Goal: Task Accomplishment & Management: Manage account settings

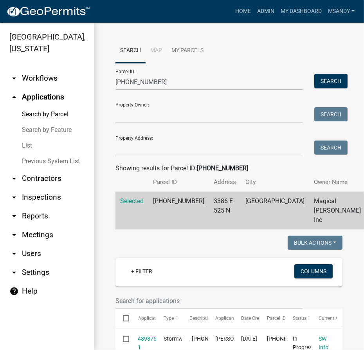
click at [26, 178] on link "arrow_drop_down Contractors" at bounding box center [47, 178] width 94 height 19
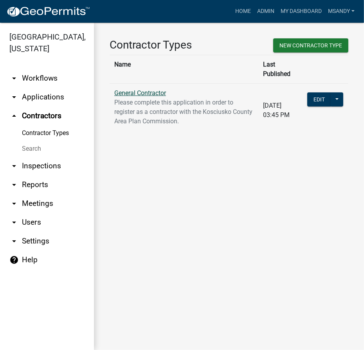
click at [151, 89] on link "General Contractor" at bounding box center [140, 92] width 52 height 7
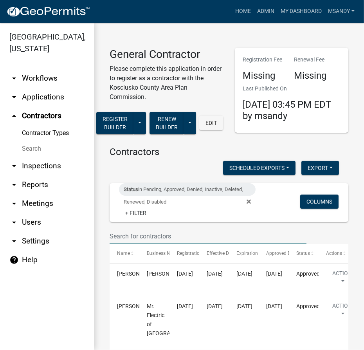
drag, startPoint x: 165, startPoint y: 238, endPoint x: 151, endPoint y: 234, distance: 14.2
click at [165, 238] on input "text" at bounding box center [208, 236] width 197 height 16
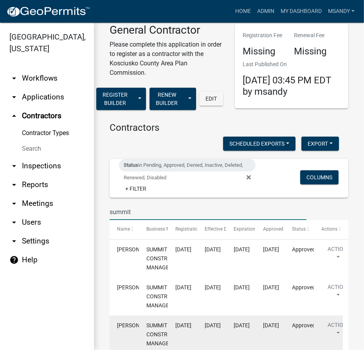
scroll to position [71, 0]
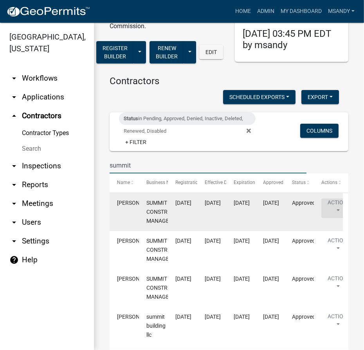
type input "summit"
click at [334, 205] on button "Action" at bounding box center [337, 208] width 32 height 20
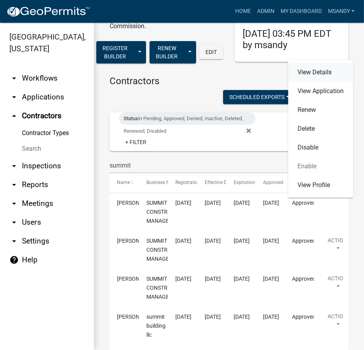
click at [310, 75] on link "View Details" at bounding box center [320, 72] width 65 height 19
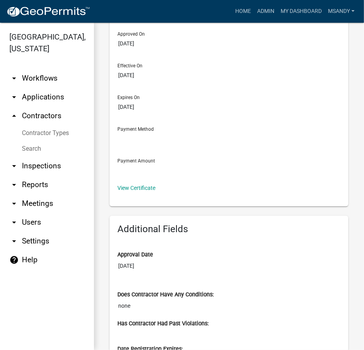
scroll to position [24, 0]
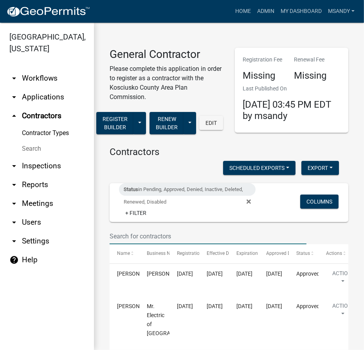
click at [178, 242] on input "text" at bounding box center [208, 236] width 197 height 16
type input "summit"
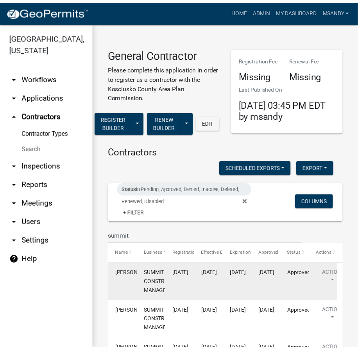
scroll to position [35, 0]
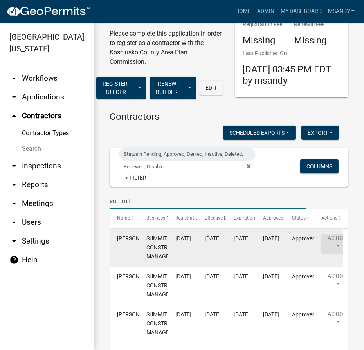
click at [333, 243] on button "Action" at bounding box center [337, 244] width 32 height 20
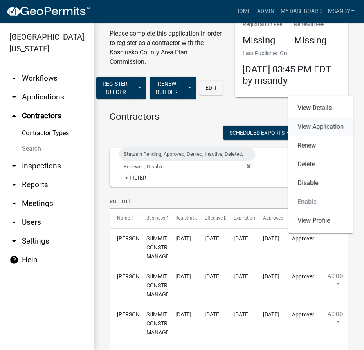
click at [325, 129] on link "View Application" at bounding box center [320, 126] width 65 height 19
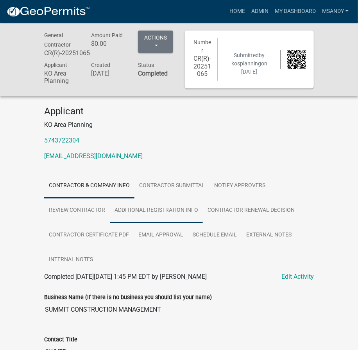
click at [134, 211] on link "Additional Registration Info" at bounding box center [156, 210] width 93 height 25
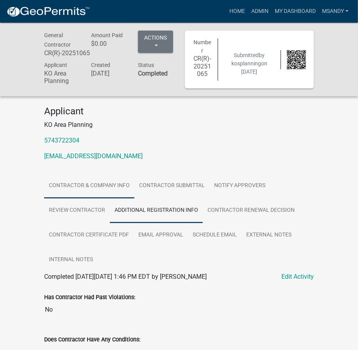
click at [95, 181] on link "Contractor & Company Info" at bounding box center [89, 185] width 90 height 25
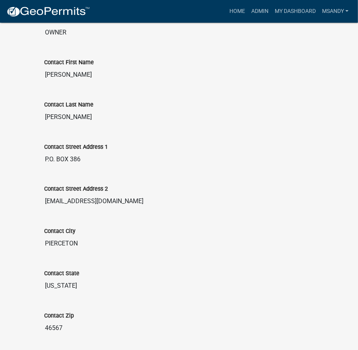
scroll to position [320, 0]
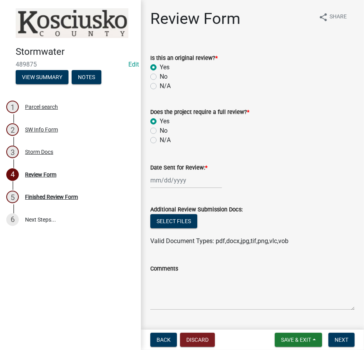
select select "10"
select select "2025"
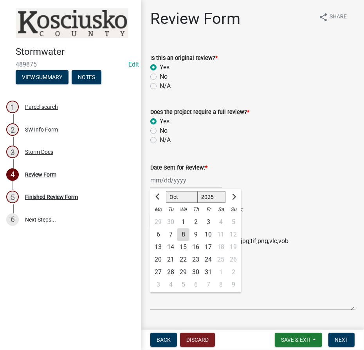
click at [161, 177] on div "[PERSON_NAME] Feb Mar Apr [PERSON_NAME][DATE] Oct Nov [DATE] 1526 1527 1528 152…" at bounding box center [186, 180] width 72 height 16
click at [184, 232] on div "8" at bounding box center [183, 234] width 13 height 13
type input "[DATE]"
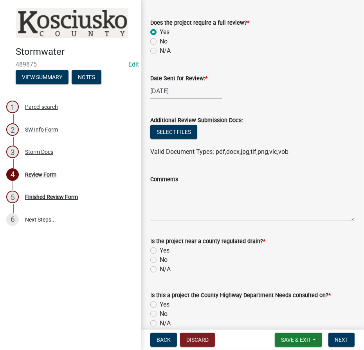
scroll to position [128, 0]
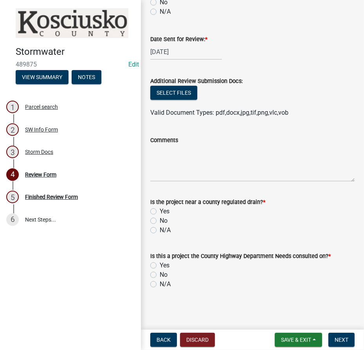
click at [160, 275] on label "No" at bounding box center [164, 274] width 8 height 9
click at [160, 275] on input "No" at bounding box center [162, 272] width 5 height 5
radio input "true"
click at [160, 220] on label "No" at bounding box center [164, 220] width 8 height 9
click at [160, 220] on input "No" at bounding box center [162, 218] width 5 height 5
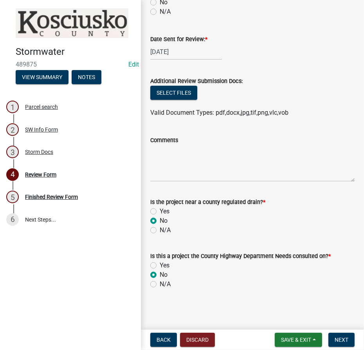
radio input "true"
click at [352, 344] on button "Next" at bounding box center [341, 340] width 26 height 14
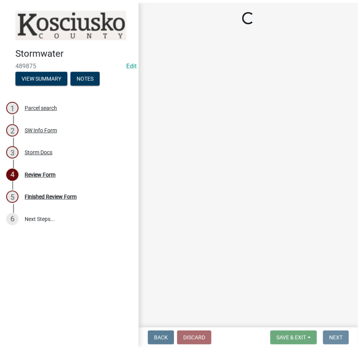
scroll to position [0, 0]
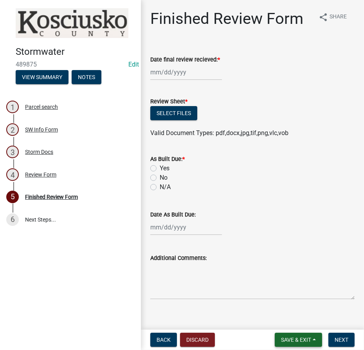
click at [286, 340] on span "Save & Exit" at bounding box center [296, 340] width 30 height 6
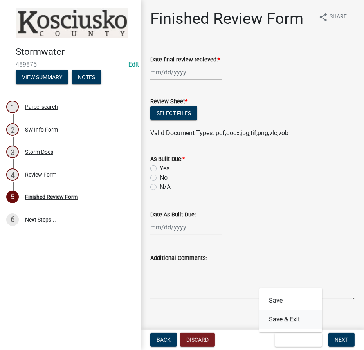
click at [288, 317] on button "Save & Exit" at bounding box center [290, 319] width 63 height 19
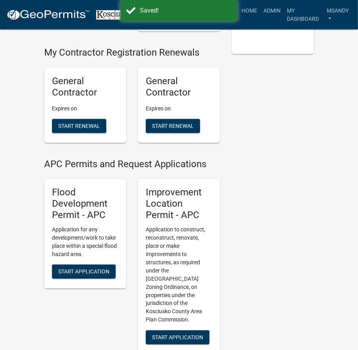
scroll to position [285, 0]
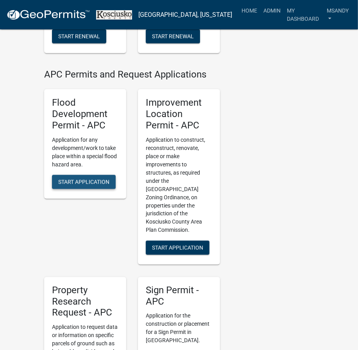
click at [84, 182] on span "Start Application" at bounding box center [83, 181] width 51 height 6
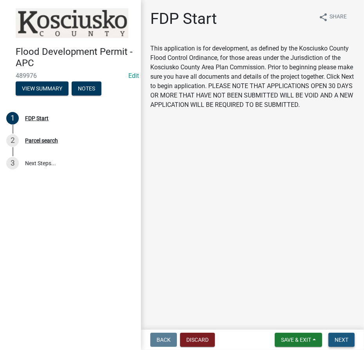
click at [342, 339] on span "Next" at bounding box center [342, 340] width 14 height 6
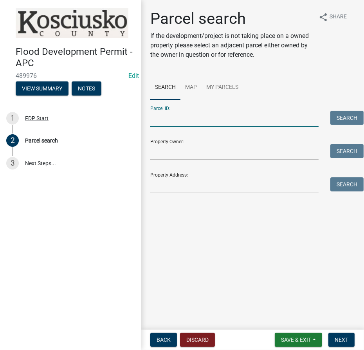
click at [238, 123] on input "Parcel ID:" at bounding box center [234, 119] width 168 height 16
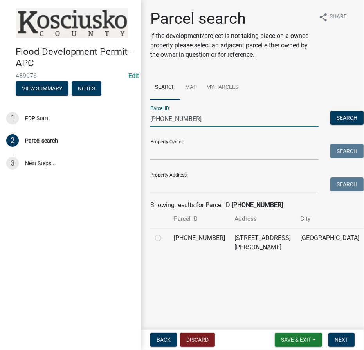
type input "[PHONE_NUMBER]"
click at [164, 233] on label at bounding box center [164, 233] width 0 height 0
click at [164, 238] on input "radio" at bounding box center [166, 235] width 5 height 5
radio input "true"
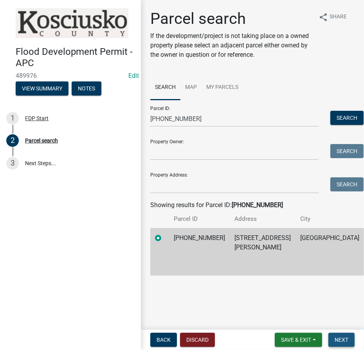
click at [344, 341] on span "Next" at bounding box center [342, 340] width 14 height 6
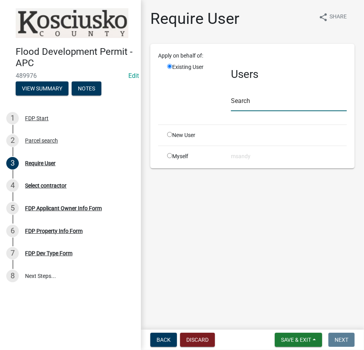
drag, startPoint x: 240, startPoint y: 102, endPoint x: 200, endPoint y: 105, distance: 39.3
click at [236, 106] on input "text" at bounding box center [289, 103] width 116 height 16
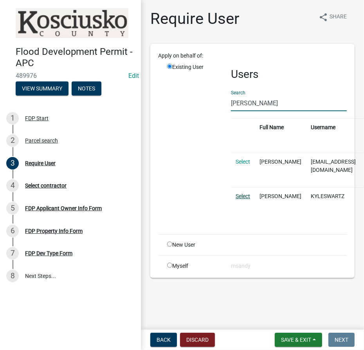
type input "[PERSON_NAME]"
click at [237, 193] on link "Select" at bounding box center [243, 196] width 14 height 6
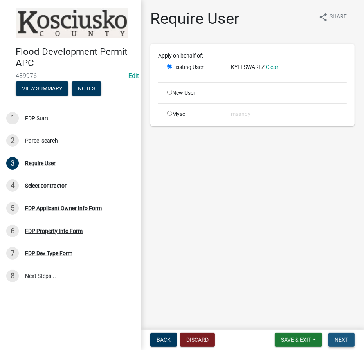
click at [345, 338] on span "Next" at bounding box center [342, 340] width 14 height 6
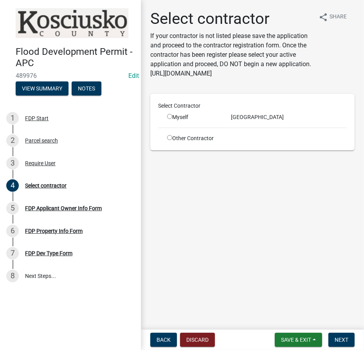
click at [170, 139] on input "radio" at bounding box center [169, 137] width 5 height 5
radio input "true"
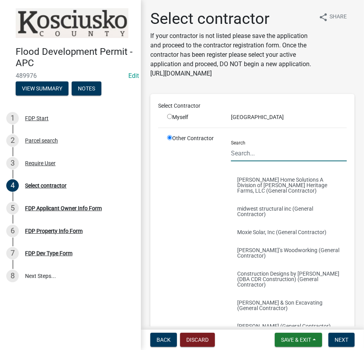
click at [264, 161] on input "Search" at bounding box center [289, 153] width 116 height 16
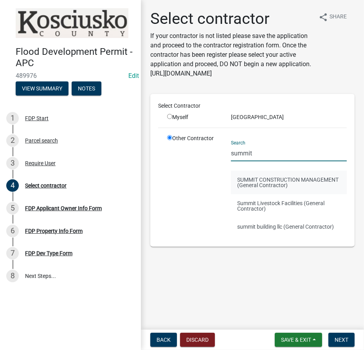
type input "summit"
click at [238, 181] on button "SUMMIT CONSTRUCTION MANAGEMENT (General Contractor)" at bounding box center [289, 182] width 116 height 23
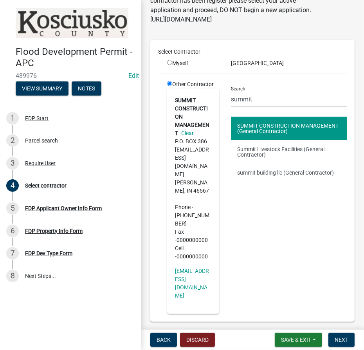
scroll to position [62, 0]
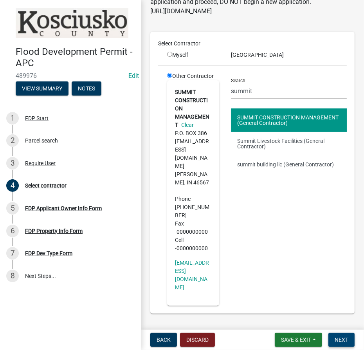
click at [342, 342] on span "Next" at bounding box center [342, 340] width 14 height 6
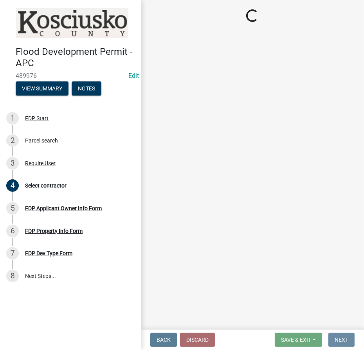
scroll to position [0, 0]
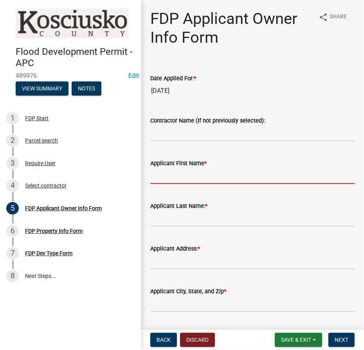
click at [217, 170] on input "Applicant First Name *" at bounding box center [252, 176] width 204 height 16
type input "[PERSON_NAME]"
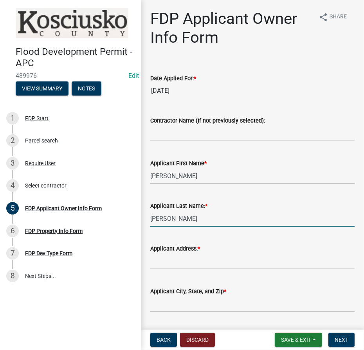
type input "[PERSON_NAME]"
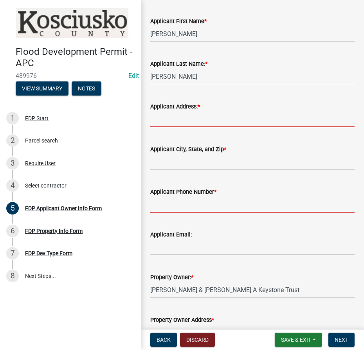
click at [184, 196] on form "Applicant Phone Number *" at bounding box center [252, 199] width 204 height 25
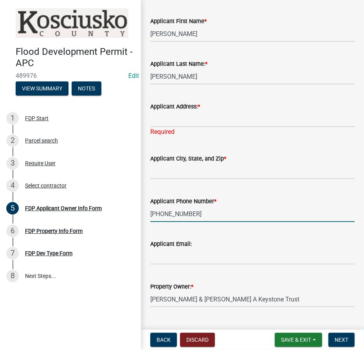
type input "[PHONE_NUMBER]"
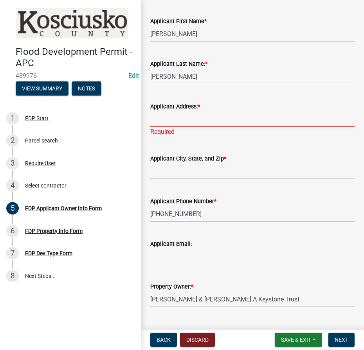
click at [166, 122] on input "Applicant Address: *" at bounding box center [252, 119] width 204 height 16
type input "PO Box 386"
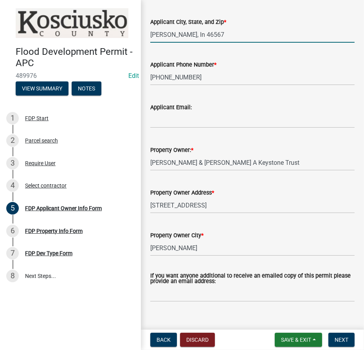
scroll to position [281, 0]
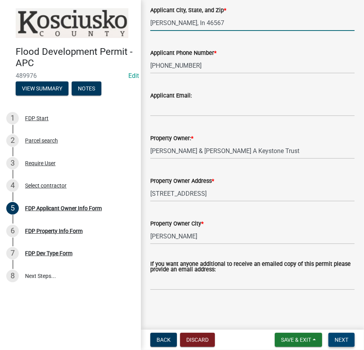
type input "[PERSON_NAME], In 46567"
click at [338, 340] on span "Next" at bounding box center [342, 340] width 14 height 6
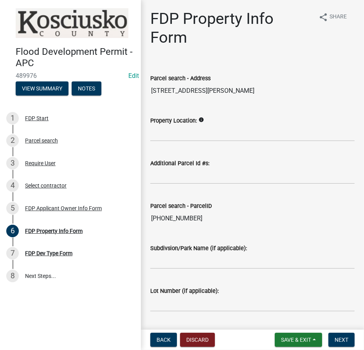
scroll to position [63, 0]
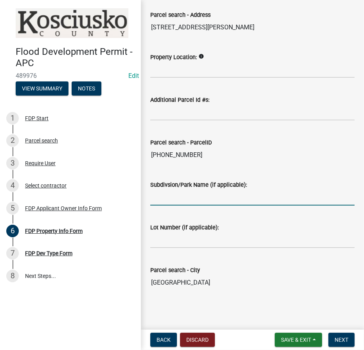
click at [180, 197] on input "Subdivsion/Park Name (if applicable):" at bounding box center [252, 197] width 204 height 16
type input "1st Add to [GEOGRAPHIC_DATA]"
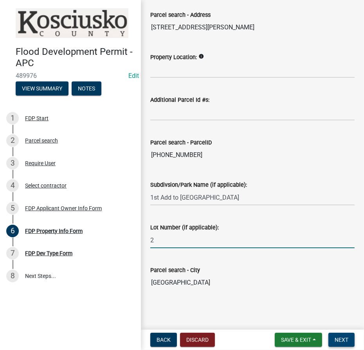
type input "2"
click at [344, 340] on span "Next" at bounding box center [342, 340] width 14 height 6
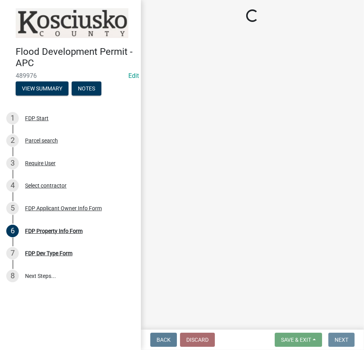
scroll to position [0, 0]
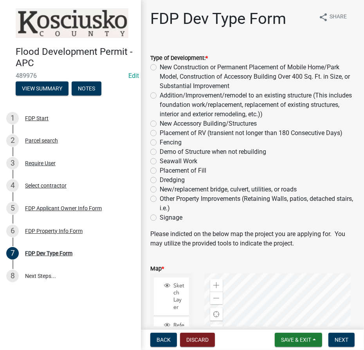
click at [160, 67] on label "New Construction or Permanent Placement of Mobile Home/Park Model, Construction…" at bounding box center [257, 77] width 195 height 28
click at [160, 67] on input "New Construction or Permanent Placement of Mobile Home/Park Model, Construction…" at bounding box center [162, 65] width 5 height 5
radio input "true"
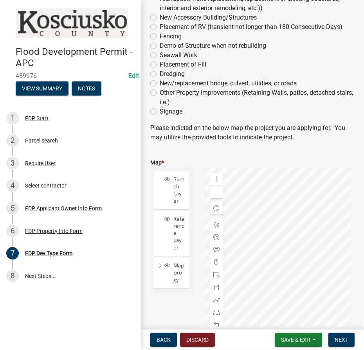
scroll to position [106, 0]
click at [214, 263] on span at bounding box center [216, 262] width 6 height 6
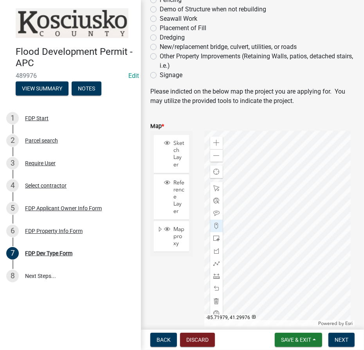
click at [295, 227] on div at bounding box center [279, 229] width 150 height 196
click at [339, 339] on span "Next" at bounding box center [342, 340] width 14 height 6
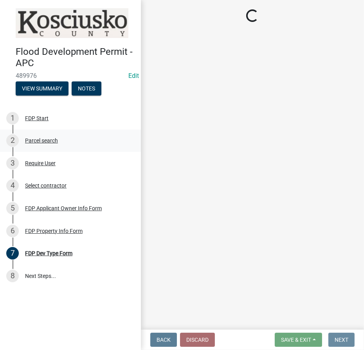
scroll to position [0, 0]
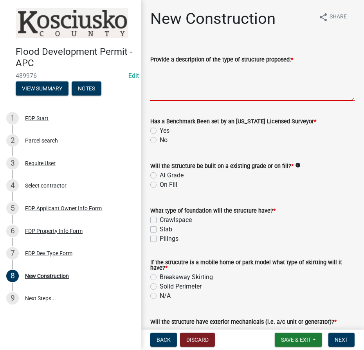
click at [182, 67] on textarea "Provide a description of the type of structure proposed: *" at bounding box center [252, 82] width 204 height 37
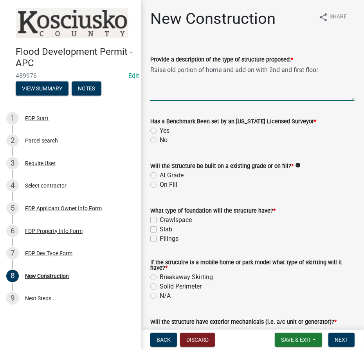
type textarea "Raise old portion of home and add on with 2nd and first floor"
click at [155, 134] on div "Yes" at bounding box center [252, 130] width 204 height 9
click at [160, 130] on label "Yes" at bounding box center [165, 130] width 10 height 9
click at [160, 130] on input "Yes" at bounding box center [162, 128] width 5 height 5
radio input "true"
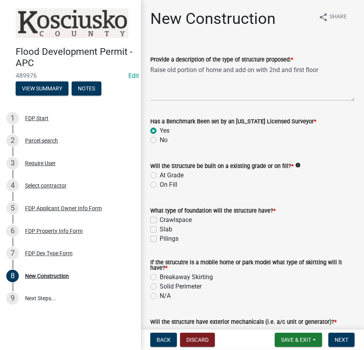
click at [160, 175] on label "At Grade" at bounding box center [172, 175] width 24 height 9
click at [160, 175] on input "At Grade" at bounding box center [162, 173] width 5 height 5
radio input "true"
click at [160, 220] on label "Crawlspace" at bounding box center [176, 219] width 32 height 9
click at [160, 220] on input "Crawlspace" at bounding box center [162, 217] width 5 height 5
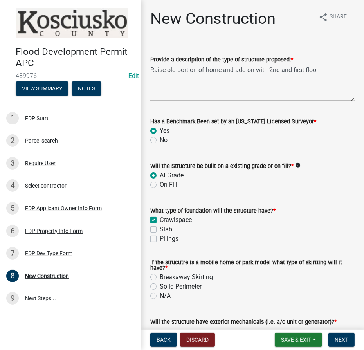
checkbox input "true"
checkbox input "false"
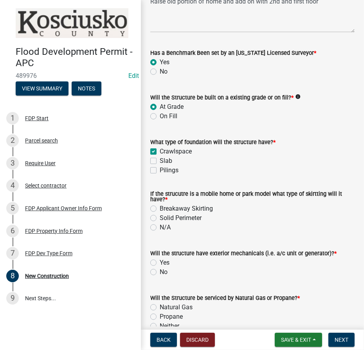
scroll to position [71, 0]
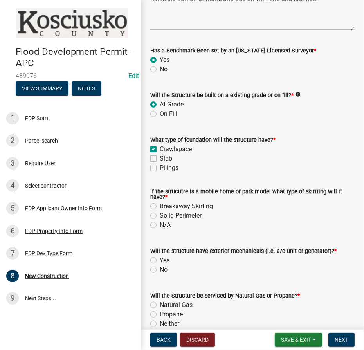
click at [157, 225] on div "N/A" at bounding box center [252, 224] width 204 height 9
click at [160, 225] on label "N/A" at bounding box center [165, 224] width 11 height 9
click at [160, 225] on input "N/A" at bounding box center [162, 222] width 5 height 5
radio input "true"
click at [150, 259] on div "Will the structure have exterior mechanicals (i.e. a/c unit or generator)? * Ye…" at bounding box center [252, 256] width 216 height 38
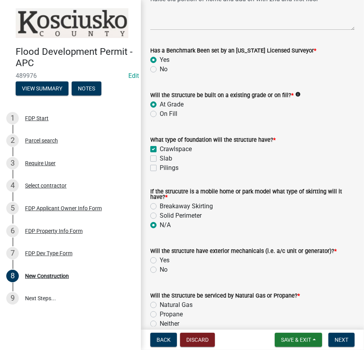
click at [160, 260] on label "Yes" at bounding box center [165, 260] width 10 height 9
click at [160, 260] on input "Yes" at bounding box center [162, 258] width 5 height 5
radio input "true"
click at [160, 305] on label "Natural Gas" at bounding box center [176, 304] width 33 height 9
click at [160, 305] on input "Natural Gas" at bounding box center [162, 302] width 5 height 5
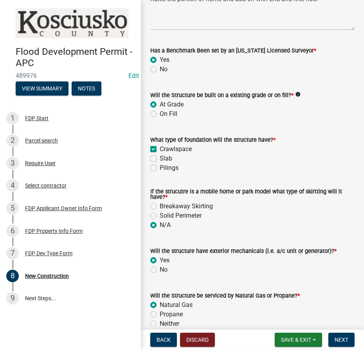
radio input "true"
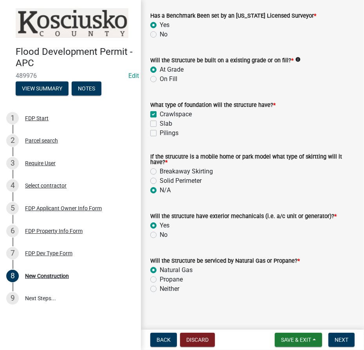
scroll to position [110, 0]
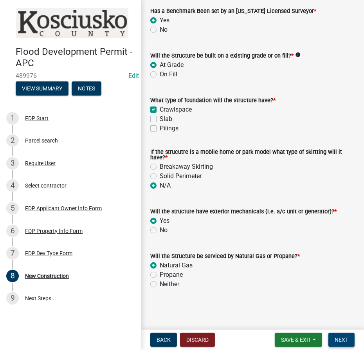
click at [336, 339] on span "Next" at bounding box center [342, 340] width 14 height 6
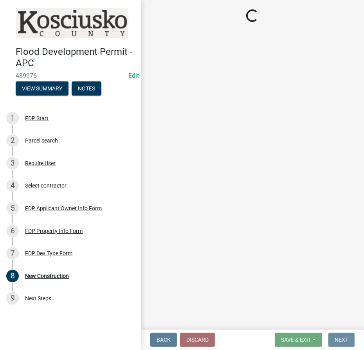
scroll to position [0, 0]
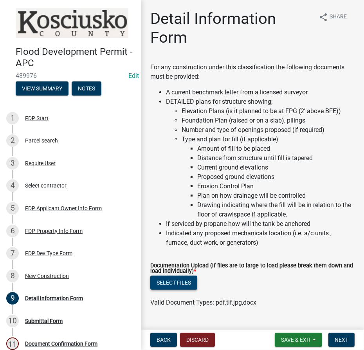
click at [182, 285] on button "Select files" at bounding box center [173, 283] width 47 height 14
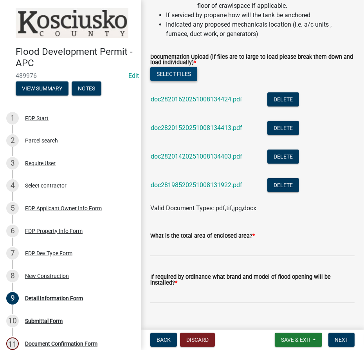
scroll to position [222, 0]
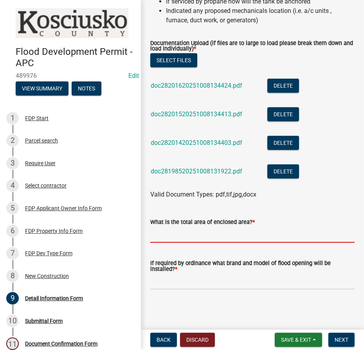
click at [188, 229] on input "text" at bounding box center [252, 235] width 204 height 16
type input "1032"
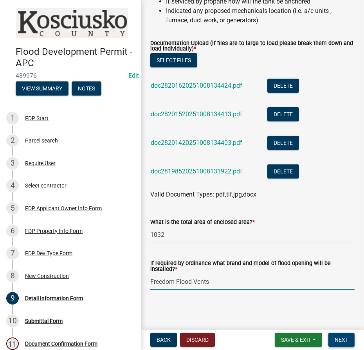
type input "Freedom Flood Vents"
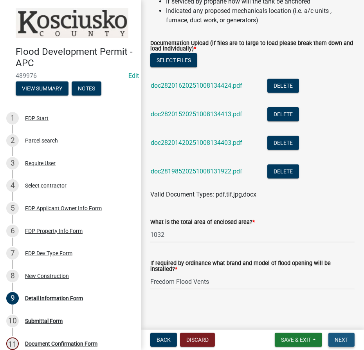
click at [343, 340] on span "Next" at bounding box center [342, 340] width 14 height 6
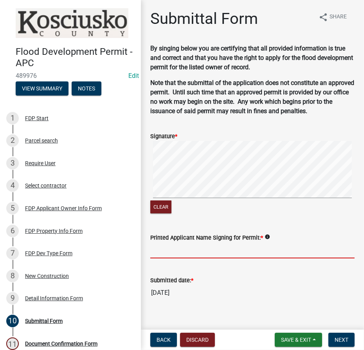
click at [167, 252] on input "Printed Applicant Name Signing for Permit: *" at bounding box center [252, 250] width 204 height 16
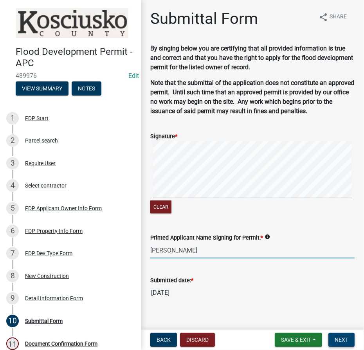
type input "[PERSON_NAME]"
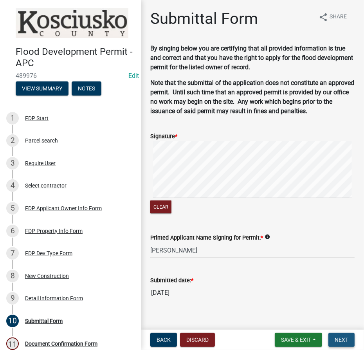
click at [342, 339] on span "Next" at bounding box center [342, 340] width 14 height 6
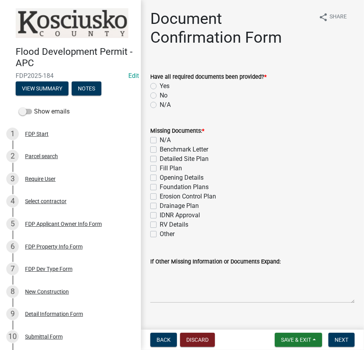
click at [160, 86] on label "Yes" at bounding box center [165, 85] width 10 height 9
click at [160, 86] on input "Yes" at bounding box center [162, 83] width 5 height 5
radio input "true"
click at [160, 139] on label "N/A" at bounding box center [165, 139] width 11 height 9
click at [160, 139] on input "N/A" at bounding box center [162, 137] width 5 height 5
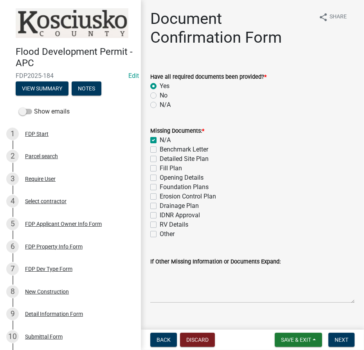
checkbox input "true"
checkbox input "false"
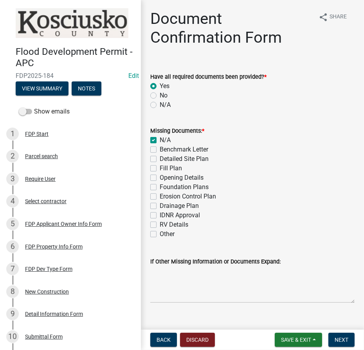
checkbox input "false"
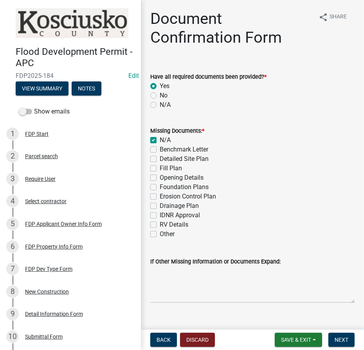
checkbox input "false"
click at [340, 341] on span "Next" at bounding box center [342, 340] width 14 height 6
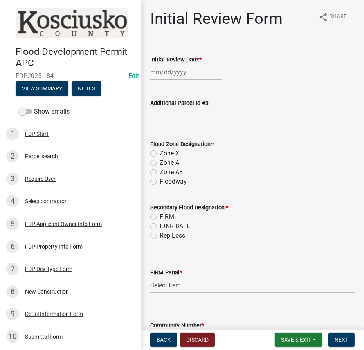
select select "10"
select select "2025"
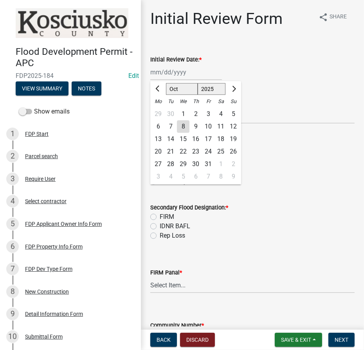
click at [172, 74] on div "[PERSON_NAME] Feb Mar Apr [PERSON_NAME][DATE] Oct Nov [DATE] 1526 1527 1528 152…" at bounding box center [186, 72] width 72 height 16
click at [184, 129] on div "8" at bounding box center [183, 126] width 13 height 13
type input "[DATE]"
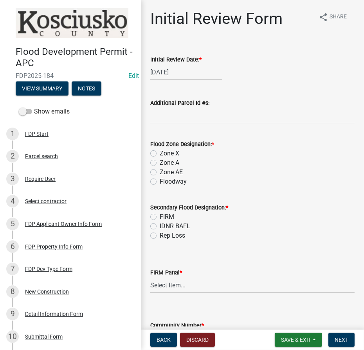
click at [160, 172] on label "Zone AE" at bounding box center [171, 171] width 23 height 9
click at [160, 172] on input "Zone AE" at bounding box center [162, 169] width 5 height 5
radio input "true"
click at [160, 216] on label "FIRM" at bounding box center [167, 216] width 14 height 9
click at [160, 216] on input "FIRM" at bounding box center [162, 214] width 5 height 5
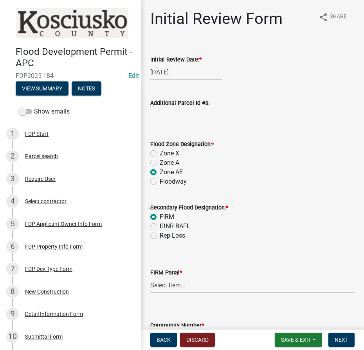
radio input "true"
click at [169, 286] on select "Select Item... 0020 0040 0045 0065 0067 0070 0086 0090 0095 0110 0120 0140 0145…" at bounding box center [252, 285] width 204 height 16
click at [209, 290] on select "Select Item... 0020 0040 0045 0065 0067 0070 0086 0090 0095 0110 0120 0140 0145…" at bounding box center [252, 285] width 204 height 16
click at [150, 277] on select "Select Item... 0020 0040 0045 0065 0067 0070 0086 0090 0095 0110 0120 0140 0145…" at bounding box center [252, 285] width 204 height 16
select select "274e195b-1867-4ec5-92d0-38f0641a2bb5"
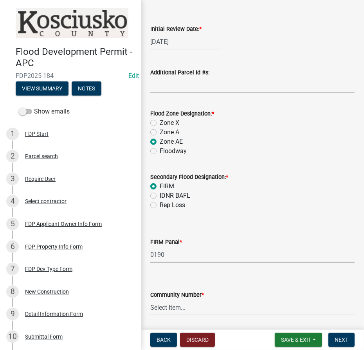
scroll to position [57, 0]
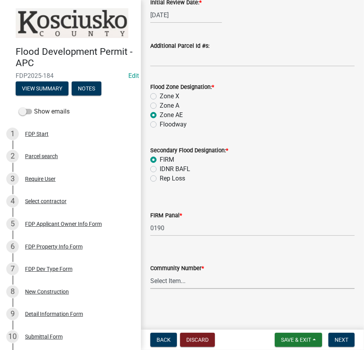
click at [188, 280] on select "Select Item... Kos Co - Unincop - 180121 Town of [GEOGRAPHIC_DATA] - 180382 Tow…" at bounding box center [252, 281] width 204 height 16
click at [150, 273] on select "Select Item... Kos Co - Unincop - 180121 Town of [GEOGRAPHIC_DATA] - 180382 Tow…" at bounding box center [252, 281] width 204 height 16
select select "1d0925c7-9c1e-4f6f-b7f6-1bc109fea0dc"
click at [350, 338] on button "Next" at bounding box center [341, 340] width 26 height 14
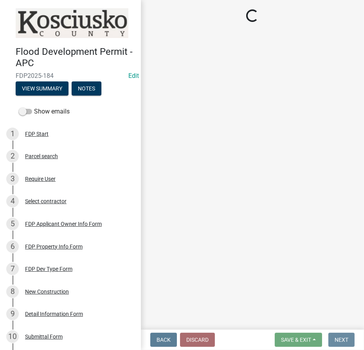
scroll to position [0, 0]
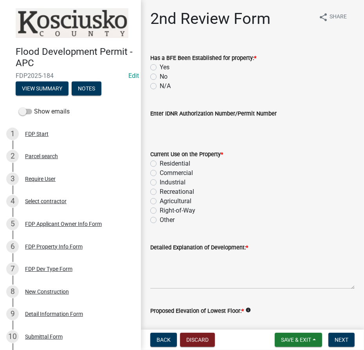
click at [160, 68] on label "Yes" at bounding box center [165, 67] width 10 height 9
click at [160, 68] on input "Yes" at bounding box center [162, 65] width 5 height 5
radio input "true"
click at [160, 164] on label "Residential" at bounding box center [175, 163] width 31 height 9
click at [160, 164] on input "Residential" at bounding box center [162, 161] width 5 height 5
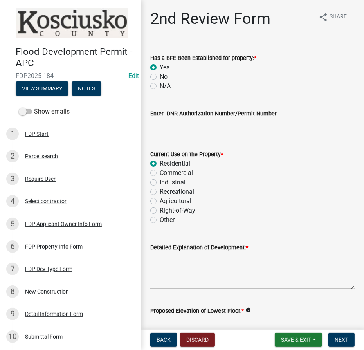
radio input "true"
click at [175, 261] on textarea "Detailed Explanation of Development: *" at bounding box center [252, 270] width 204 height 37
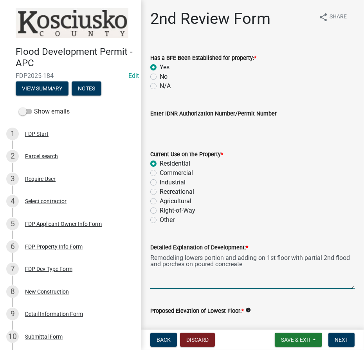
click at [164, 264] on textarea "Remodeling lowers portion and adding on 1st floor with partial 2nd flood and po…" at bounding box center [252, 270] width 204 height 37
click at [300, 266] on textarea "Remodeling lowers portion and adding on 1st floor with partial 2nd flood with c…" at bounding box center [252, 270] width 204 height 37
click at [304, 266] on textarea "Remodeling lowers portion and adding on 1st floor with partial 2nd flood with c…" at bounding box center [252, 270] width 204 height 37
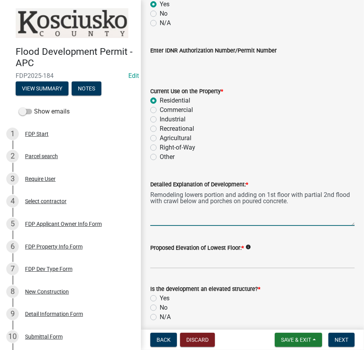
scroll to position [142, 0]
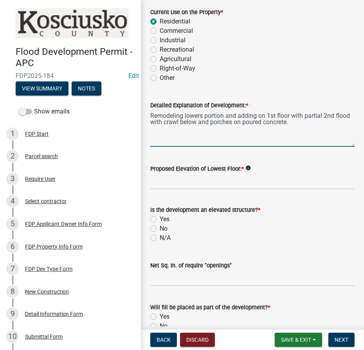
type textarea "Remodeling lowers portion and adding on 1st floor with partial 2nd flood with c…"
click at [176, 185] on input "Proposed Elevation of Lowest Floor: *" at bounding box center [252, 181] width 204 height 16
type input "842.3"
click at [160, 221] on label "Yes" at bounding box center [165, 218] width 10 height 9
click at [160, 220] on input "Yes" at bounding box center [162, 216] width 5 height 5
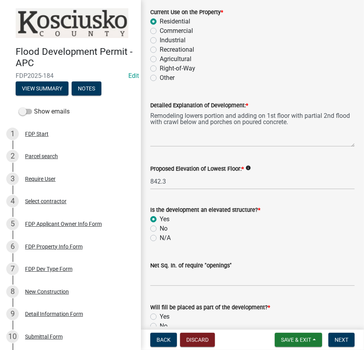
radio input "true"
click at [162, 276] on input "text" at bounding box center [252, 278] width 204 height 16
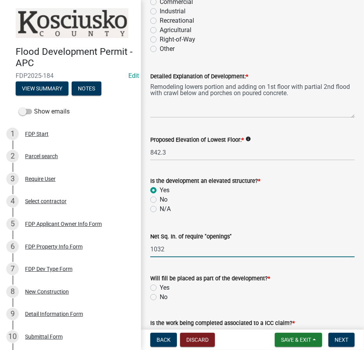
scroll to position [213, 0]
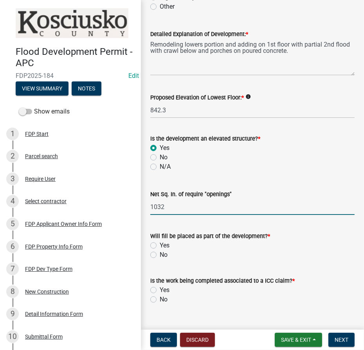
type input "1032"
click at [160, 253] on label "No" at bounding box center [164, 254] width 8 height 9
click at [160, 253] on input "No" at bounding box center [162, 252] width 5 height 5
radio input "true"
click at [160, 299] on label "No" at bounding box center [164, 299] width 8 height 9
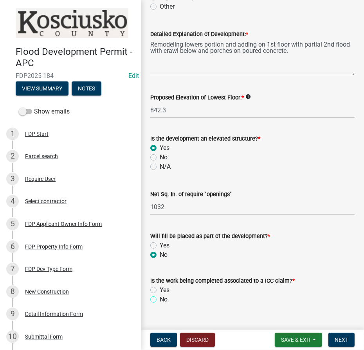
click at [160, 299] on input "No" at bounding box center [162, 297] width 5 height 5
radio input "true"
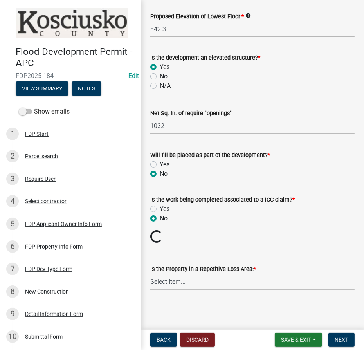
scroll to position [281, 0]
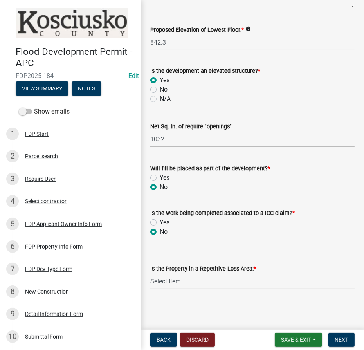
click at [165, 279] on select "Select Item... N/A Sycamore Briarwood EMS T41 EMS T13B Shore Acres EMS B40F EMS…" at bounding box center [252, 281] width 204 height 16
click at [150, 273] on select "Select Item... N/A Sycamore Briarwood EMS T41 EMS T13B Shore Acres EMS B40F EMS…" at bounding box center [252, 281] width 204 height 16
select select "e3c360ee-7977-4b9d-91ef-f00a4a3ecee8"
click at [341, 340] on span "Next" at bounding box center [342, 340] width 14 height 6
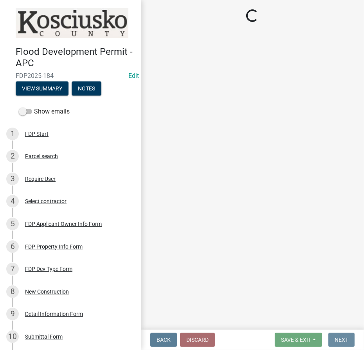
scroll to position [0, 0]
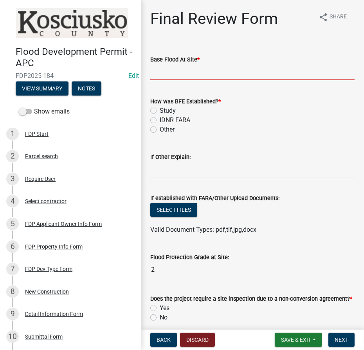
click at [262, 76] on input "text" at bounding box center [252, 72] width 204 height 16
type input "840.3"
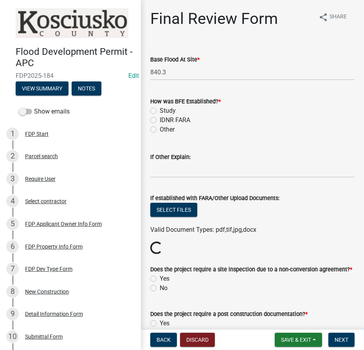
click at [160, 110] on label "Study" at bounding box center [168, 110] width 16 height 9
click at [160, 110] on input "Study" at bounding box center [162, 108] width 5 height 5
radio input "true"
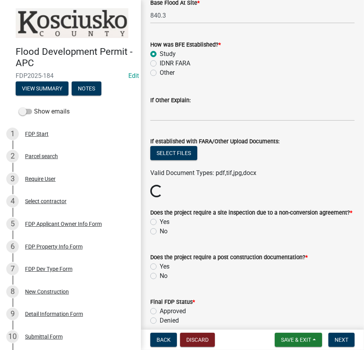
scroll to position [142, 0]
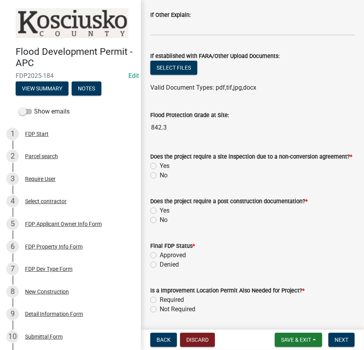
click at [160, 175] on label "No" at bounding box center [164, 175] width 8 height 9
click at [160, 175] on input "No" at bounding box center [162, 173] width 5 height 5
radio input "true"
click at [160, 212] on label "Yes" at bounding box center [165, 210] width 10 height 9
click at [160, 211] on input "Yes" at bounding box center [162, 208] width 5 height 5
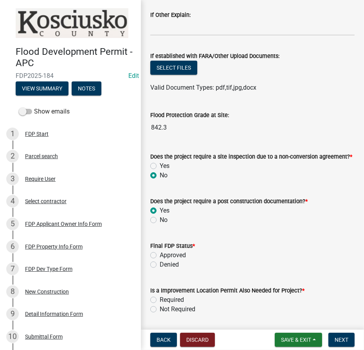
radio input "true"
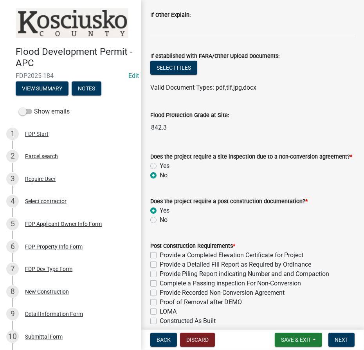
click at [160, 252] on label "Provide a Completed Elevation Certificate for Project" at bounding box center [232, 254] width 144 height 9
click at [160, 252] on input "Provide a Completed Elevation Certificate for Project" at bounding box center [162, 252] width 5 height 5
checkbox input "true"
checkbox input "false"
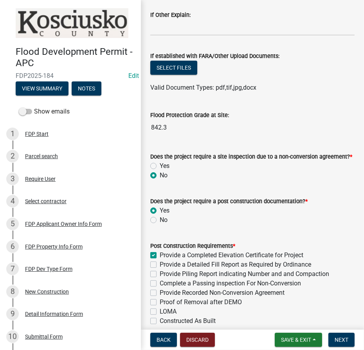
checkbox input "false"
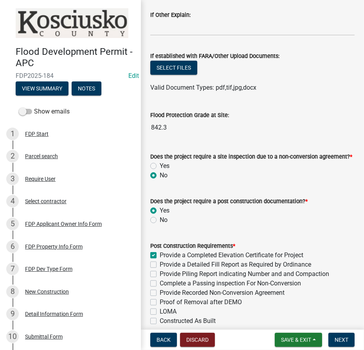
checkbox input "false"
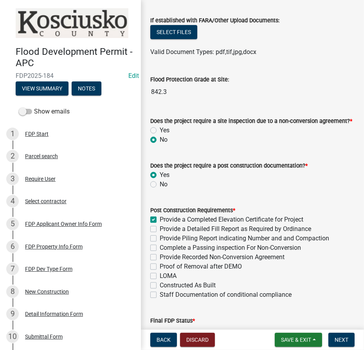
scroll to position [213, 0]
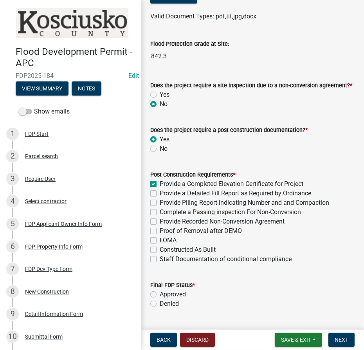
click at [160, 293] on label "Approved" at bounding box center [173, 294] width 26 height 9
click at [160, 293] on input "Approved" at bounding box center [162, 292] width 5 height 5
radio input "true"
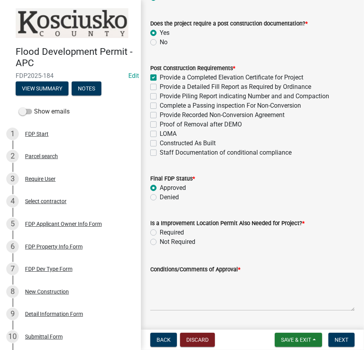
scroll to position [320, 0]
click at [160, 233] on label "Required" at bounding box center [172, 231] width 24 height 9
click at [160, 232] on input "Required" at bounding box center [162, 229] width 5 height 5
radio input "true"
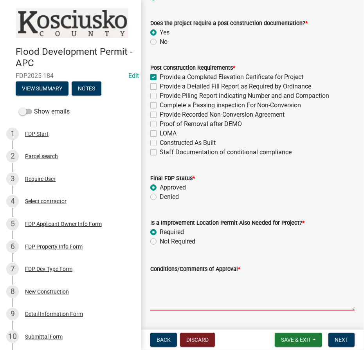
click at [182, 285] on textarea "Conditions/Comments of Approval *" at bounding box center [252, 292] width 204 height 37
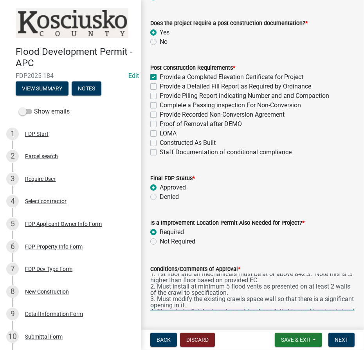
scroll to position [0, 0]
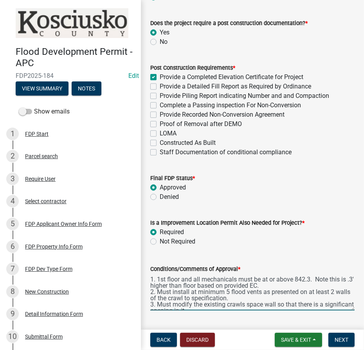
click at [274, 286] on textarea "1. 1st floor and all mechanicals must be at or above 842.3. Note this is .3' hi…" at bounding box center [252, 292] width 204 height 37
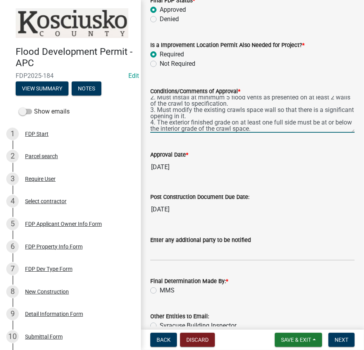
scroll to position [25, 0]
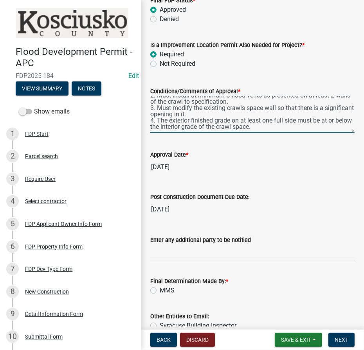
click at [293, 124] on textarea "1. 1st floor and all mechanicals must be at or above 842.3. Note this is .3' hi…" at bounding box center [252, 114] width 204 height 37
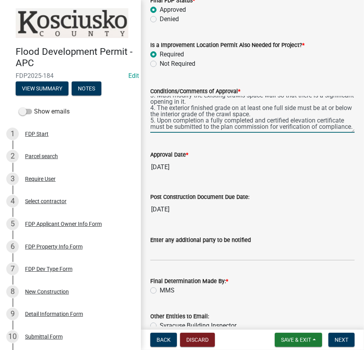
scroll to position [548, 0]
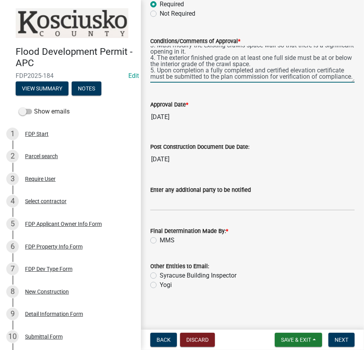
type textarea "1. 1st floor and all mechanicals must be at or above 842.3. Note this is .3' hi…"
click at [160, 240] on label "MMS" at bounding box center [167, 240] width 15 height 9
click at [160, 240] on input "MMS" at bounding box center [162, 238] width 5 height 5
radio input "true"
click at [215, 79] on textarea "1. 1st floor and all mechanicals must be at or above 842.3. Note this is .3' hi…" at bounding box center [252, 64] width 204 height 37
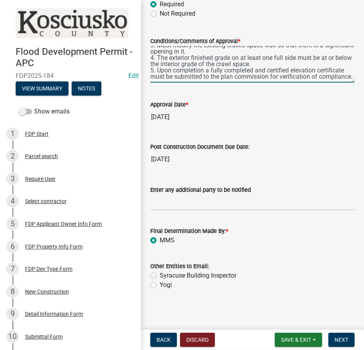
scroll to position [48, 0]
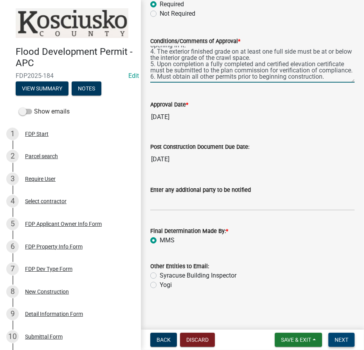
type textarea "1. 1st floor and all mechanicals must be at or above 842.3. Note this is .3' hi…"
click at [341, 337] on span "Next" at bounding box center [342, 340] width 14 height 6
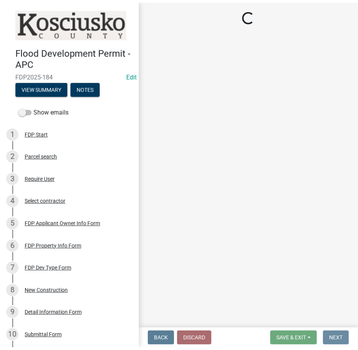
scroll to position [0, 0]
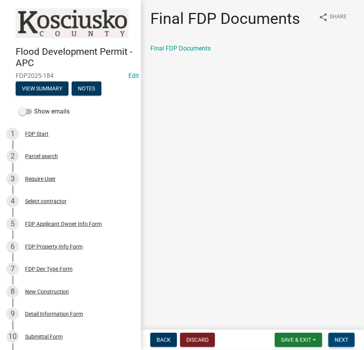
click at [336, 339] on span "Next" at bounding box center [342, 340] width 14 height 6
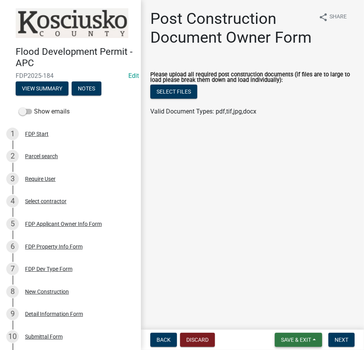
click at [297, 339] on span "Save & Exit" at bounding box center [296, 340] width 30 height 6
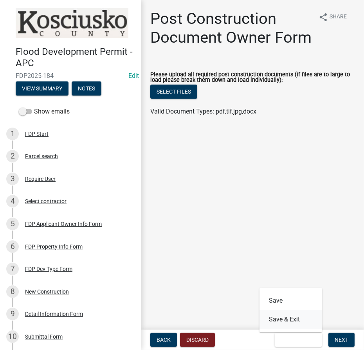
click at [293, 316] on button "Save & Exit" at bounding box center [290, 319] width 63 height 19
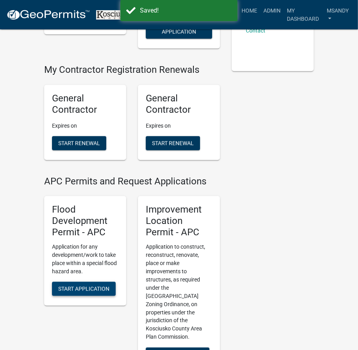
scroll to position [285, 0]
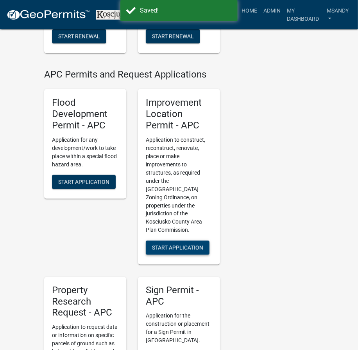
drag, startPoint x: 162, startPoint y: 245, endPoint x: 162, endPoint y: 240, distance: 5.1
click at [162, 245] on button "Start Application" at bounding box center [178, 248] width 64 height 14
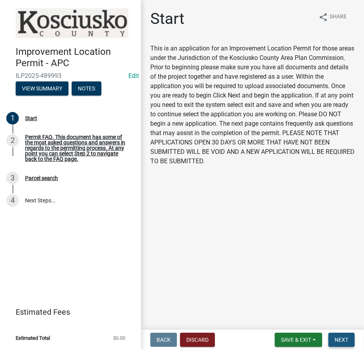
click at [349, 337] on button "Next" at bounding box center [341, 340] width 26 height 14
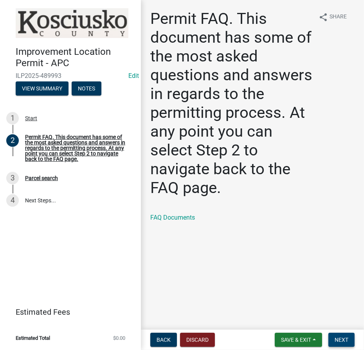
click at [339, 337] on span "Next" at bounding box center [342, 340] width 14 height 6
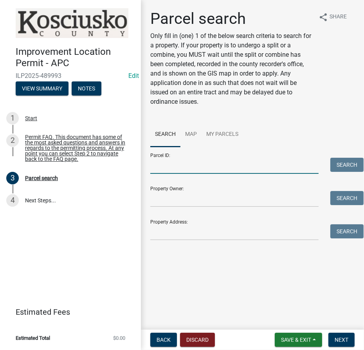
click at [179, 172] on input "Parcel ID:" at bounding box center [234, 166] width 168 height 16
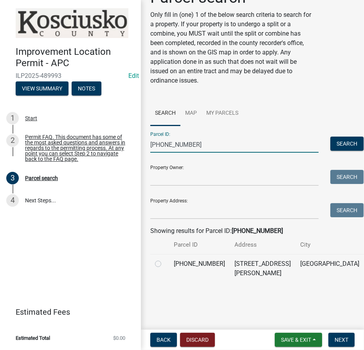
scroll to position [54, 0]
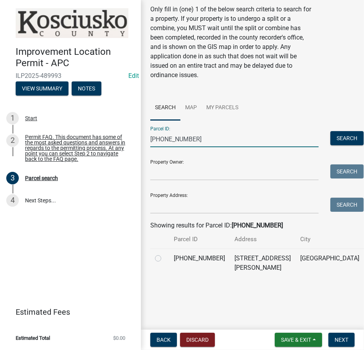
type input "[PHONE_NUMBER]"
click at [162, 254] on div at bounding box center [159, 258] width 9 height 9
click at [164, 254] on label at bounding box center [164, 254] width 0 height 0
click at [164, 254] on input "radio" at bounding box center [166, 256] width 5 height 5
radio input "true"
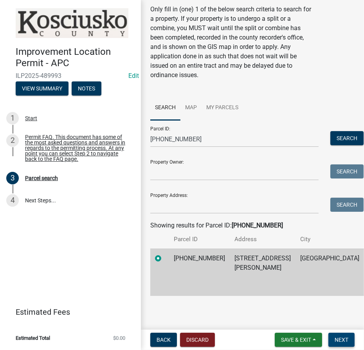
click at [351, 339] on button "Next" at bounding box center [341, 340] width 26 height 14
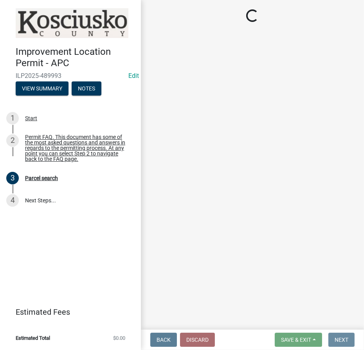
scroll to position [0, 0]
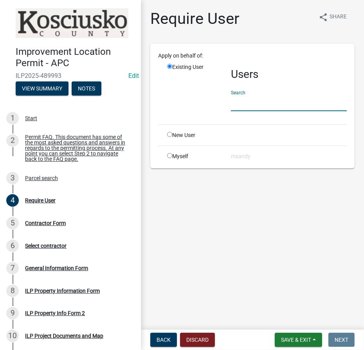
click at [257, 99] on input "text" at bounding box center [289, 103] width 116 height 16
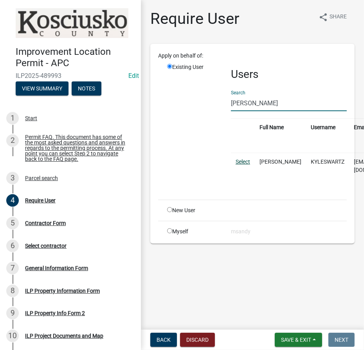
type input "[PERSON_NAME]"
click at [240, 164] on link "Select" at bounding box center [243, 161] width 14 height 6
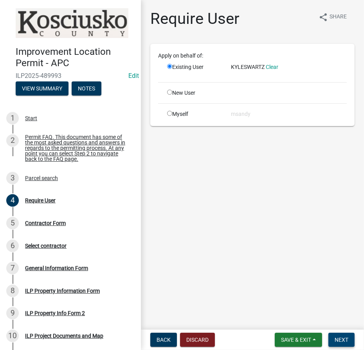
click at [340, 339] on span "Next" at bounding box center [342, 340] width 14 height 6
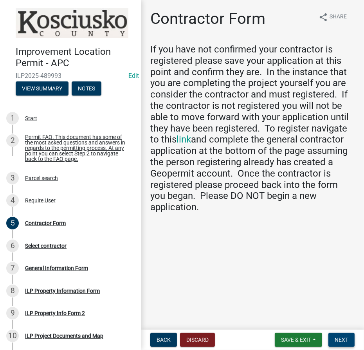
click at [346, 340] on span "Next" at bounding box center [342, 340] width 14 height 6
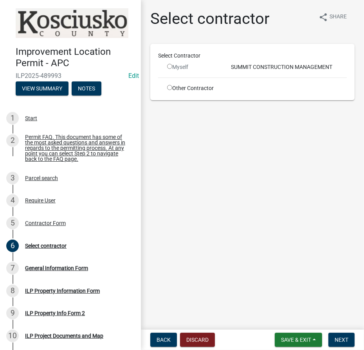
click at [183, 87] on div "Other Contractor" at bounding box center [193, 88] width 64 height 8
click at [168, 85] on input "radio" at bounding box center [169, 87] width 5 height 5
radio input "true"
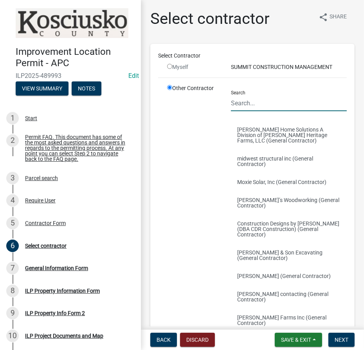
click at [243, 104] on input "Search" at bounding box center [289, 103] width 116 height 16
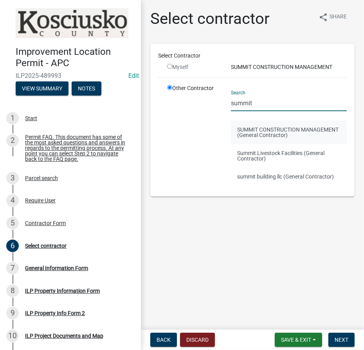
type input "summit"
click at [252, 133] on button "SUMMIT CONSTRUCTION MANAGEMENT (General Contractor)" at bounding box center [289, 132] width 116 height 23
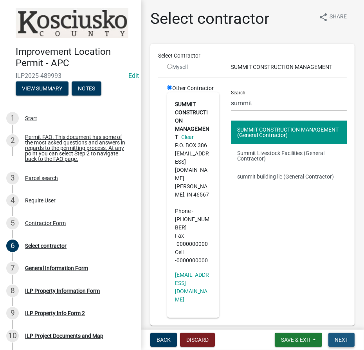
click at [342, 341] on span "Next" at bounding box center [342, 340] width 14 height 6
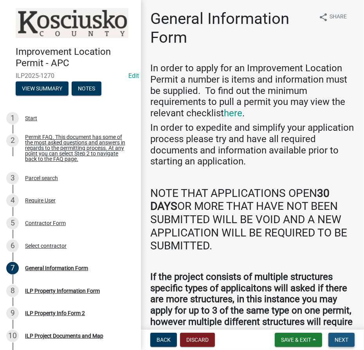
click at [343, 338] on span "Next" at bounding box center [342, 340] width 14 height 6
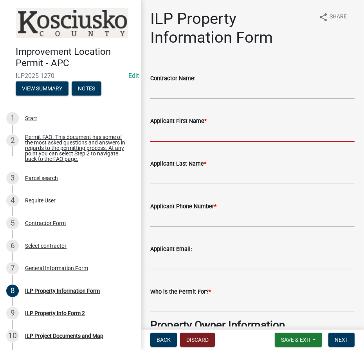
drag, startPoint x: 211, startPoint y: 126, endPoint x: 210, endPoint y: 141, distance: 14.9
click at [210, 129] on input "Applicant First Name *" at bounding box center [252, 134] width 204 height 16
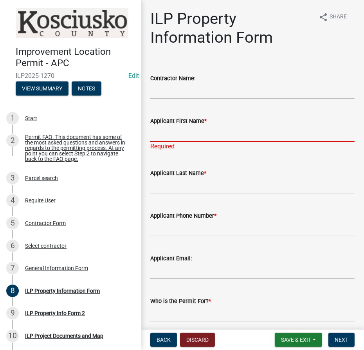
click at [187, 135] on input "Applicant First Name *" at bounding box center [252, 134] width 204 height 16
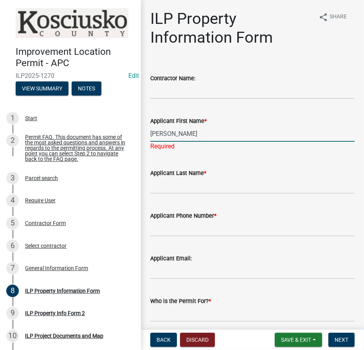
type input "[PERSON_NAME]"
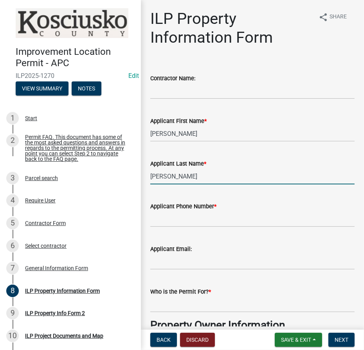
type input "[PERSON_NAME]"
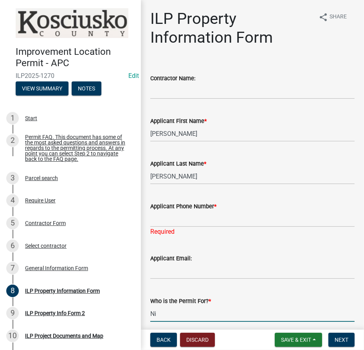
type input "N"
type input "[PERSON_NAME] & [PERSON_NAME]"
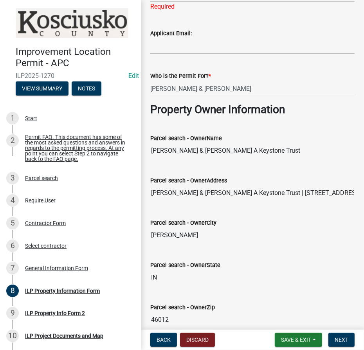
scroll to position [423, 0]
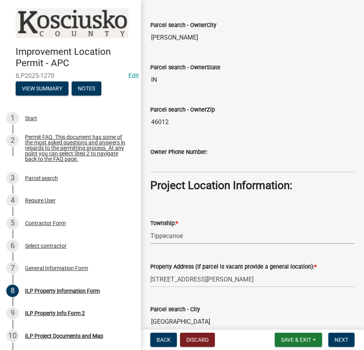
select select "8aeb2c27-db4f-4f65-83dd-c512a3678cb2"
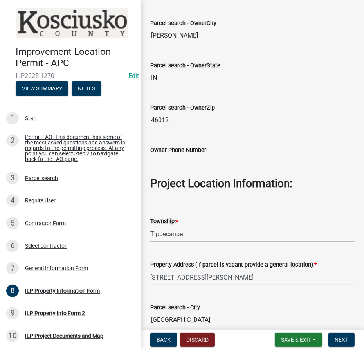
scroll to position [622, 0]
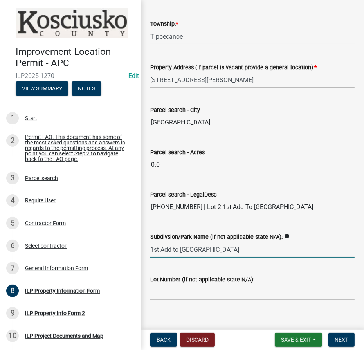
type input "1st Add to [GEOGRAPHIC_DATA]"
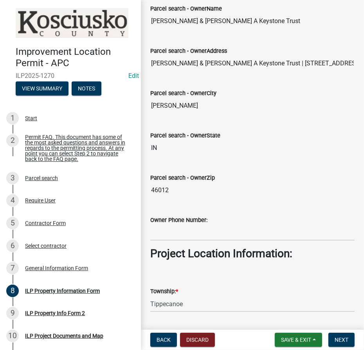
scroll to position [302, 0]
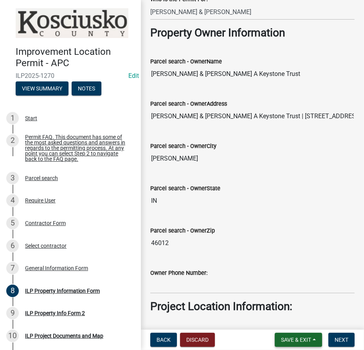
type input "2"
click at [284, 339] on span "Save & Exit" at bounding box center [296, 340] width 30 height 6
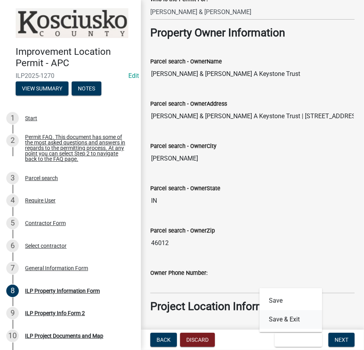
click at [284, 318] on button "Save & Exit" at bounding box center [290, 319] width 63 height 19
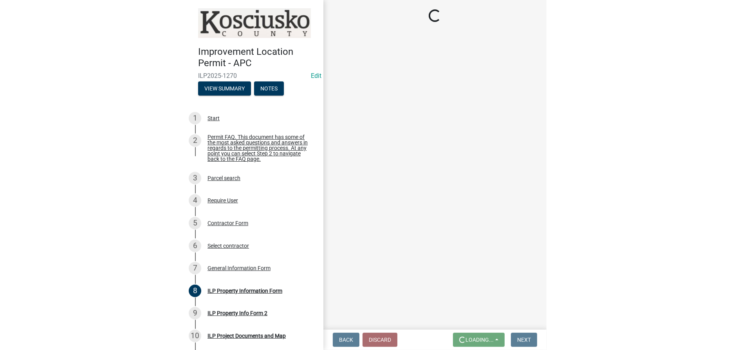
scroll to position [0, 0]
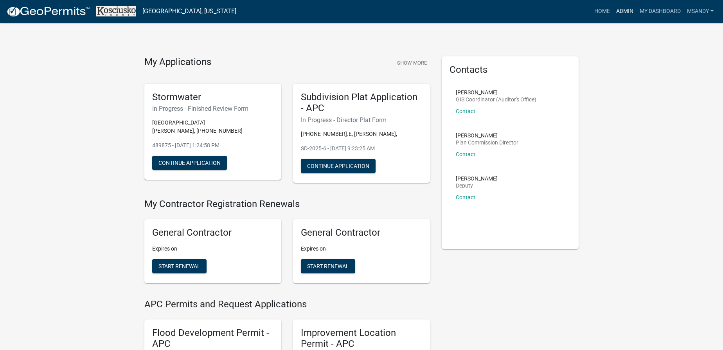
click at [364, 10] on link "Admin" at bounding box center [624, 11] width 23 height 15
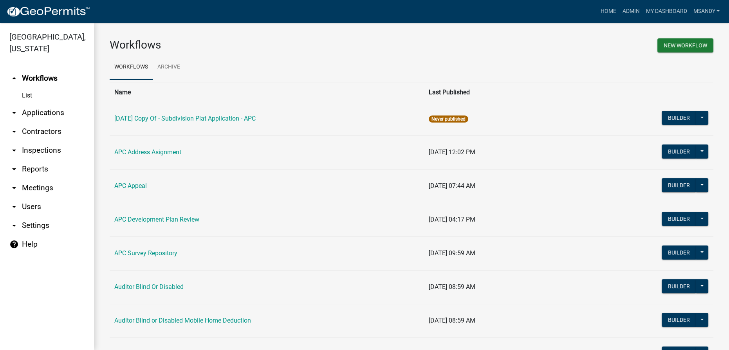
click at [42, 113] on link "arrow_drop_down Applications" at bounding box center [47, 112] width 94 height 19
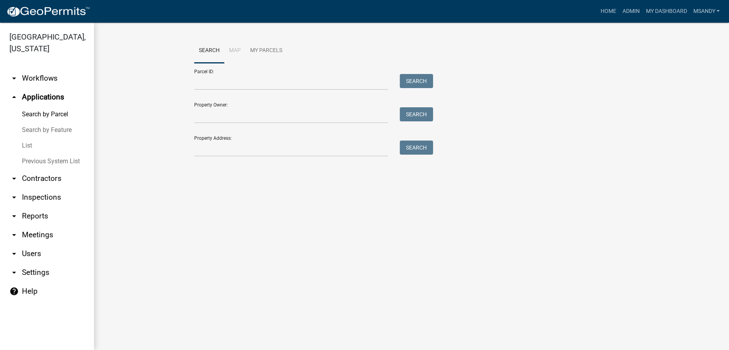
click at [26, 144] on link "List" at bounding box center [47, 146] width 94 height 16
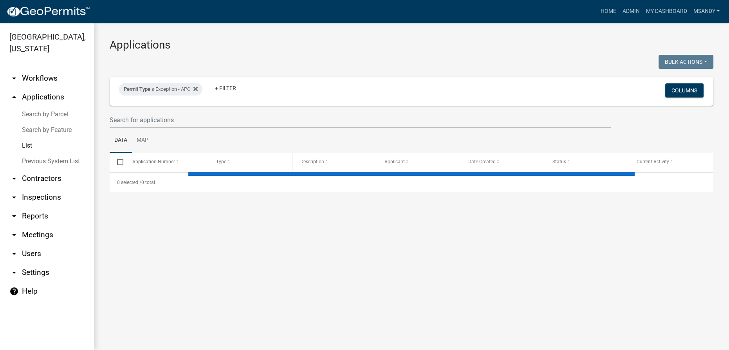
select select "3: 100"
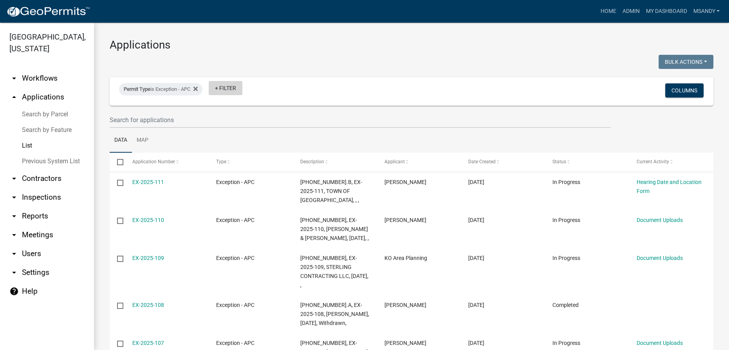
click at [231, 88] on link "+ Filter" at bounding box center [226, 88] width 34 height 14
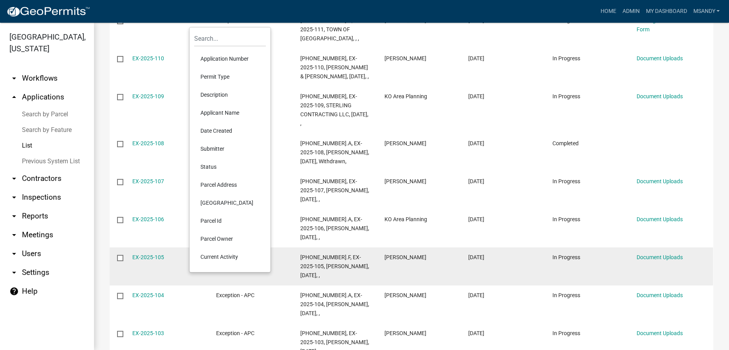
scroll to position [71, 0]
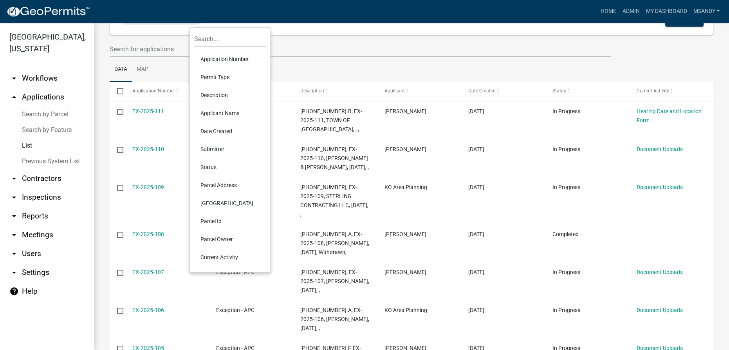
click at [208, 166] on li "Status" at bounding box center [230, 167] width 72 height 18
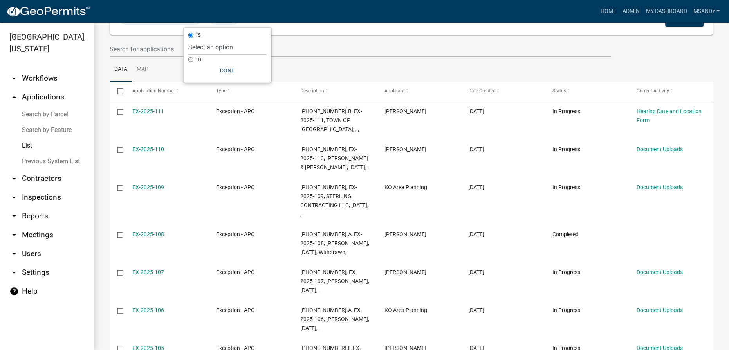
drag, startPoint x: 220, startPoint y: 45, endPoint x: 221, endPoint y: 51, distance: 5.5
click at [220, 45] on select "Select an option Not Started In Progress Completed Expired Locked Withdrawn Voi…" at bounding box center [227, 47] width 78 height 16
select select "1"
click at [204, 39] on select "Select an option Not Started In Progress Completed Expired Locked Withdrawn Voi…" at bounding box center [227, 47] width 78 height 16
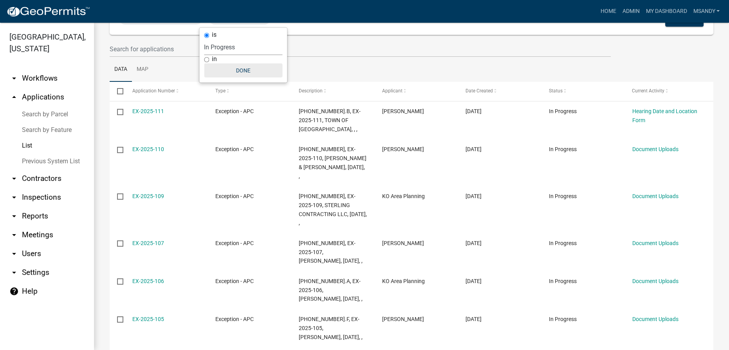
click at [244, 69] on button "Done" at bounding box center [243, 70] width 78 height 14
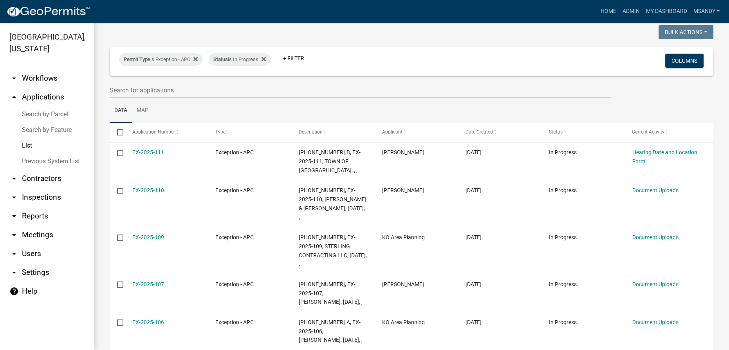
scroll to position [0, 0]
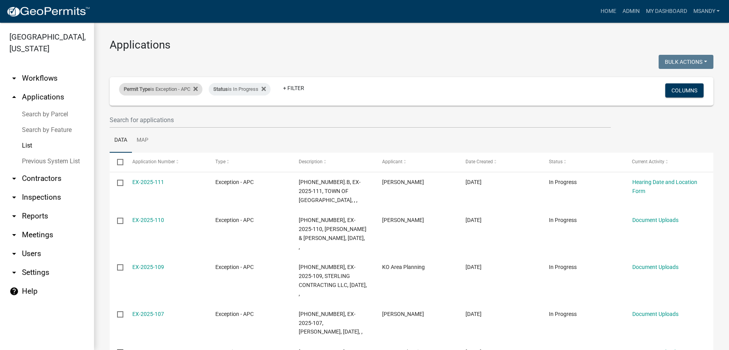
click at [168, 92] on div "Permit Type is Exception - APC" at bounding box center [160, 89] width 83 height 13
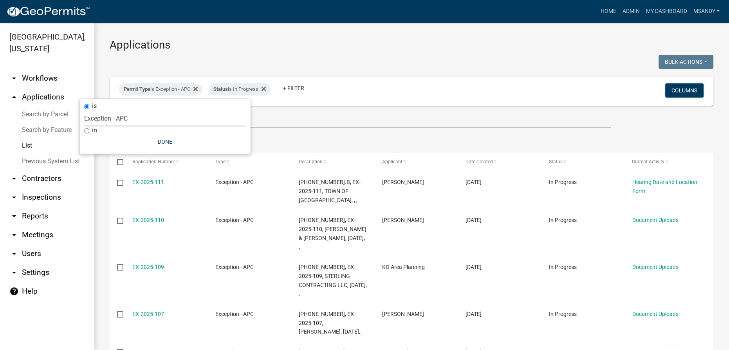
click at [161, 115] on select "Select an option [DATE] Copy Of - Subdivision Plat Application - APC APC Addres…" at bounding box center [165, 118] width 162 height 16
select select "a2c991f8-68ce-43d3-971c-57015753063b"
click at [106, 110] on select "Select an option [DATE] Copy Of - Subdivision Plat Application - APC APC Addres…" at bounding box center [165, 118] width 162 height 16
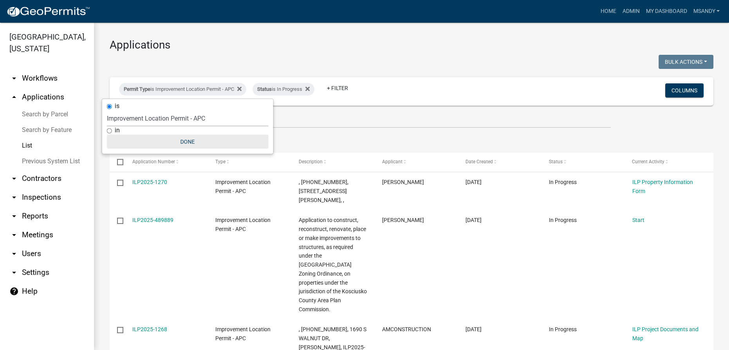
click at [189, 139] on button "Done" at bounding box center [188, 142] width 162 height 14
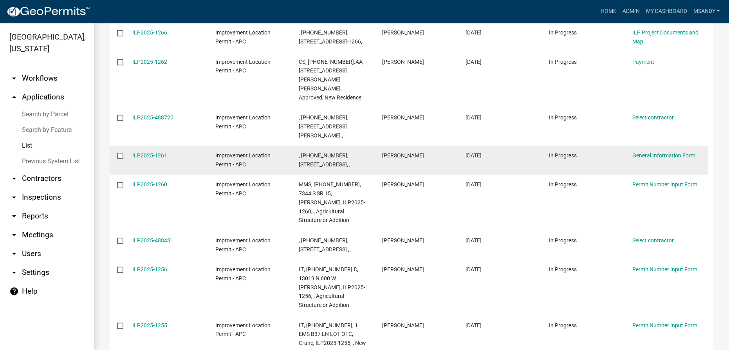
scroll to position [465, 0]
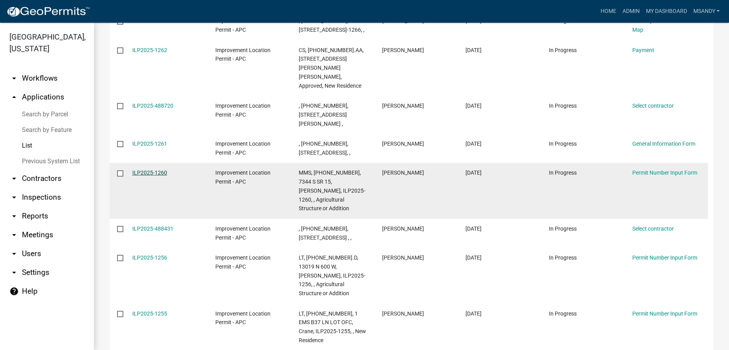
click at [145, 169] on link "ILP2025-1260" at bounding box center [149, 172] width 35 height 6
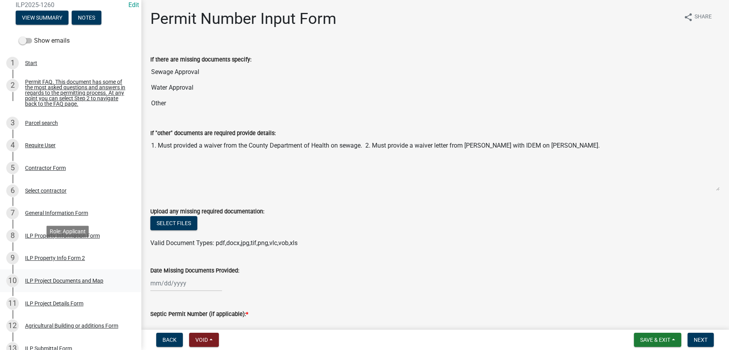
scroll to position [249, 0]
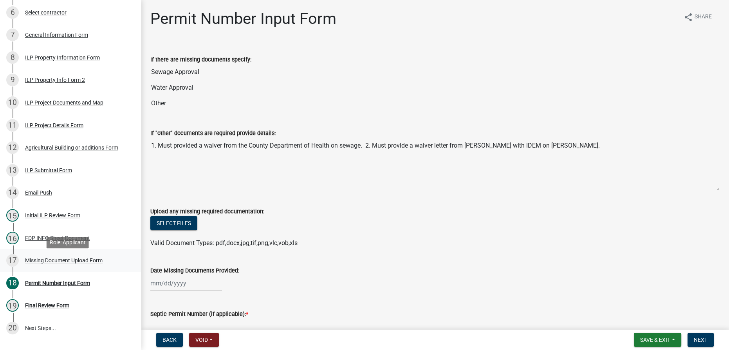
click at [54, 261] on div "Missing Document Upload Form" at bounding box center [63, 260] width 77 height 5
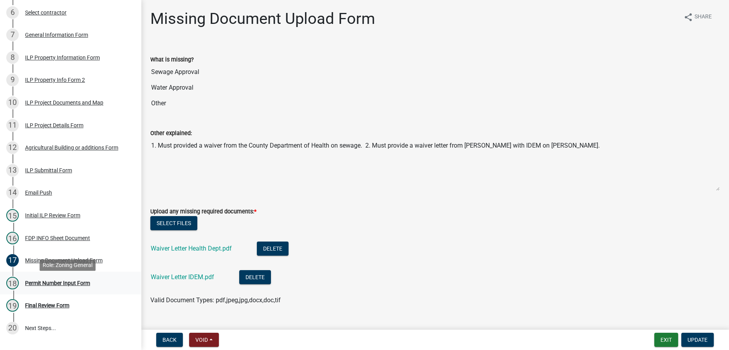
click at [51, 286] on div "Permit Number Input Form" at bounding box center [57, 282] width 65 height 5
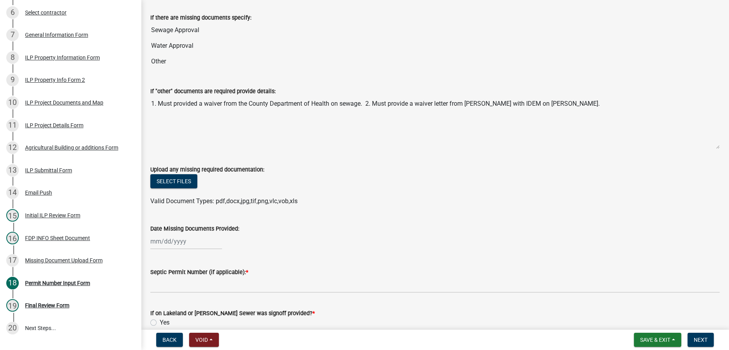
scroll to position [106, 0]
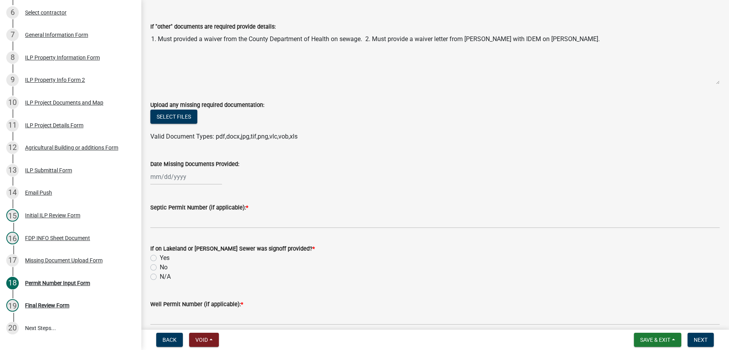
select select "10"
select select "2025"
drag, startPoint x: 179, startPoint y: 176, endPoint x: 178, endPoint y: 180, distance: 4.1
click at [179, 176] on div "[PERSON_NAME] Feb Mar Apr [PERSON_NAME][DATE] Oct Nov [DATE] 1526 1527 1528 152…" at bounding box center [186, 177] width 72 height 16
click at [185, 232] on div "8" at bounding box center [183, 231] width 13 height 13
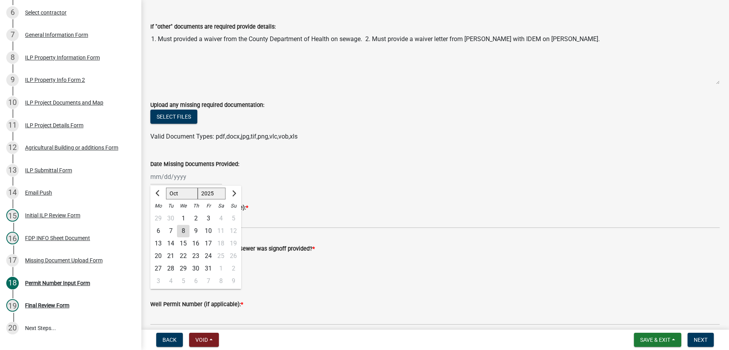
type input "[DATE]"
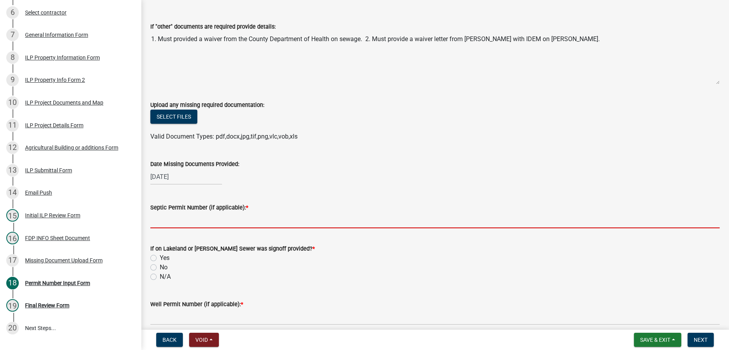
click at [172, 218] on input "Septic Permit Number (if applicable): *" at bounding box center [434, 220] width 569 height 16
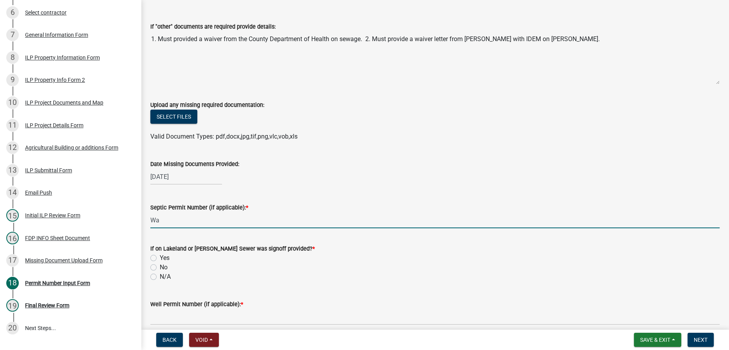
type input "Waiver"
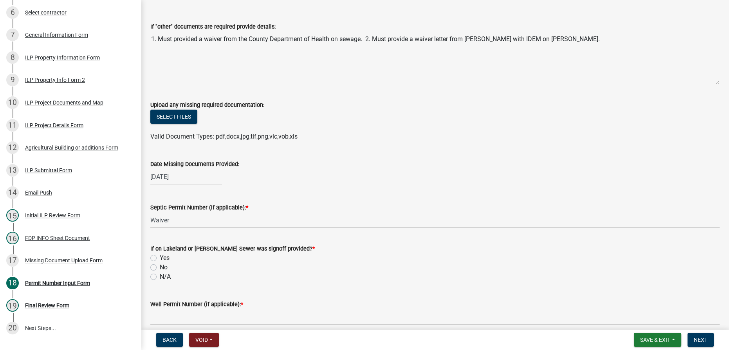
click at [160, 276] on label "N/A" at bounding box center [165, 276] width 11 height 9
click at [160, 276] on input "N/A" at bounding box center [162, 274] width 5 height 5
radio input "true"
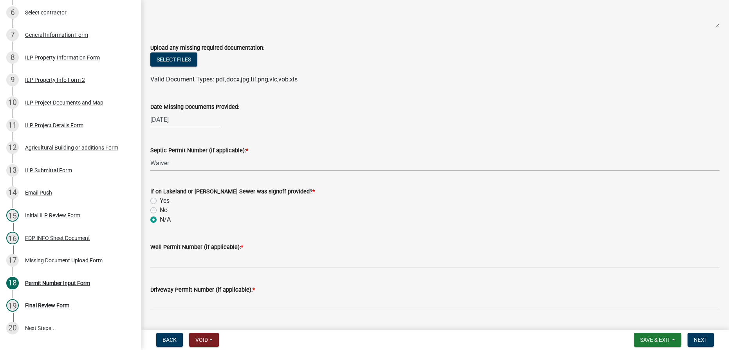
scroll to position [178, 0]
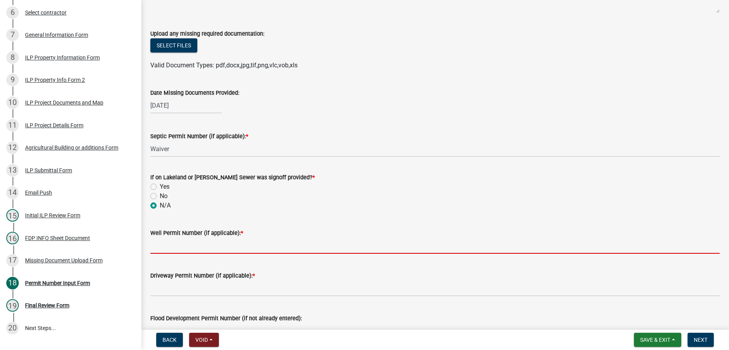
click at [193, 243] on input "Well Permit Number (if applicable): *" at bounding box center [434, 246] width 569 height 16
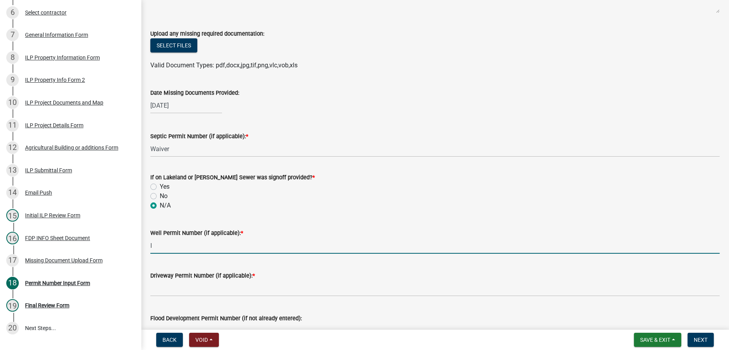
type input "IDEM Letter"
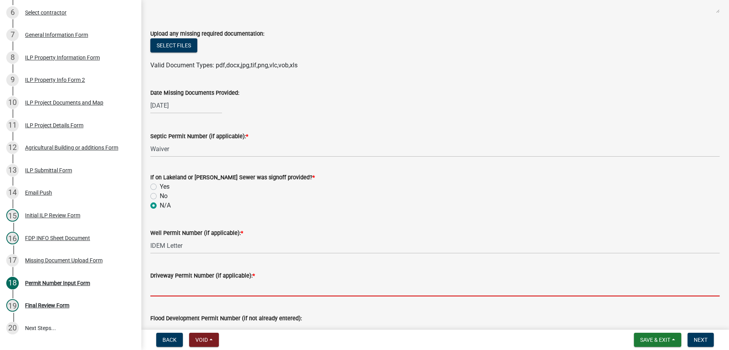
click at [256, 286] on input "Driveway Permit Number (if applicable): *" at bounding box center [434, 288] width 569 height 16
type input "Existing"
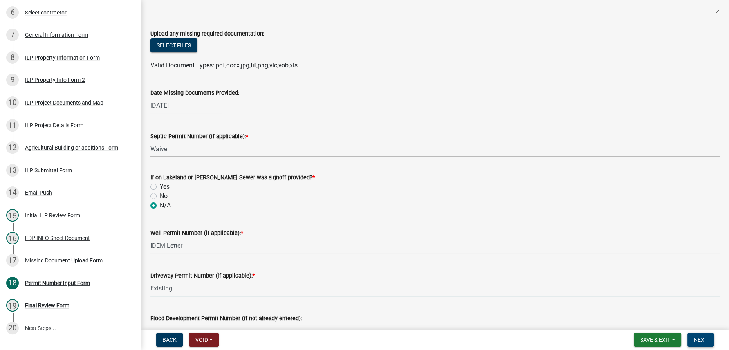
click at [364, 344] on button "Next" at bounding box center [700, 340] width 26 height 14
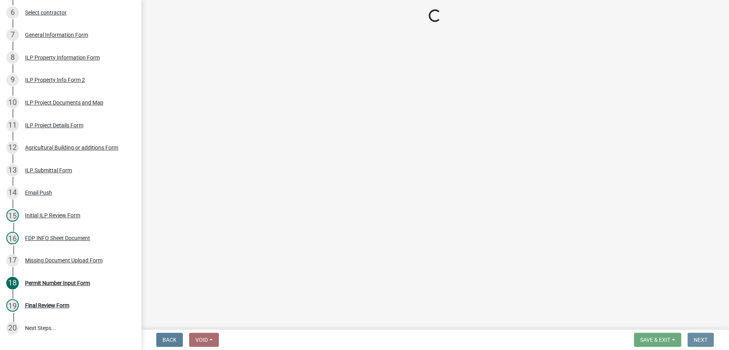
scroll to position [0, 0]
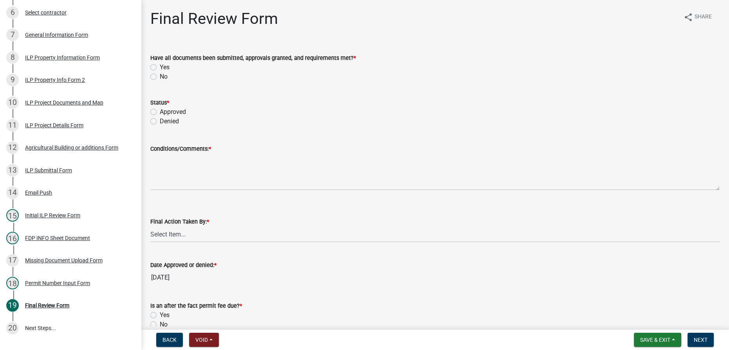
click at [160, 68] on label "Yes" at bounding box center [165, 67] width 10 height 9
click at [160, 68] on input "Yes" at bounding box center [162, 65] width 5 height 5
radio input "true"
click at [160, 111] on label "Approved" at bounding box center [173, 111] width 26 height 9
click at [160, 111] on input "Approved" at bounding box center [162, 109] width 5 height 5
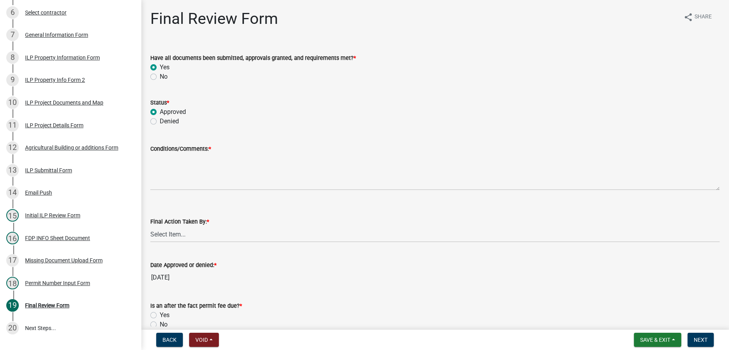
radio input "true"
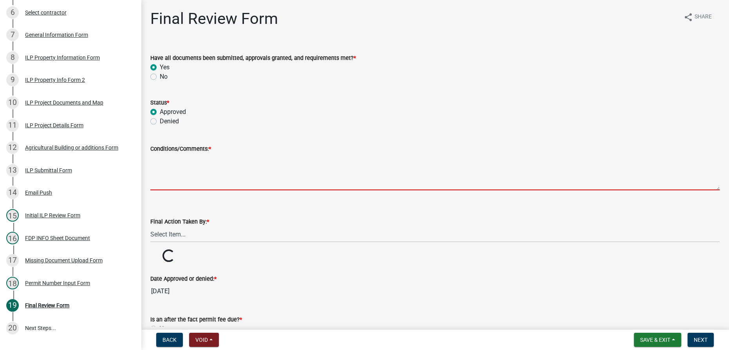
click at [160, 164] on textarea "Conditions/Comments: *" at bounding box center [434, 171] width 569 height 37
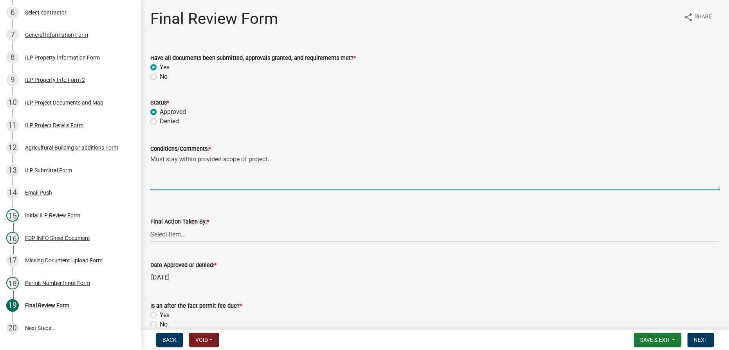
type textarea "Must stay within provided scope of project."
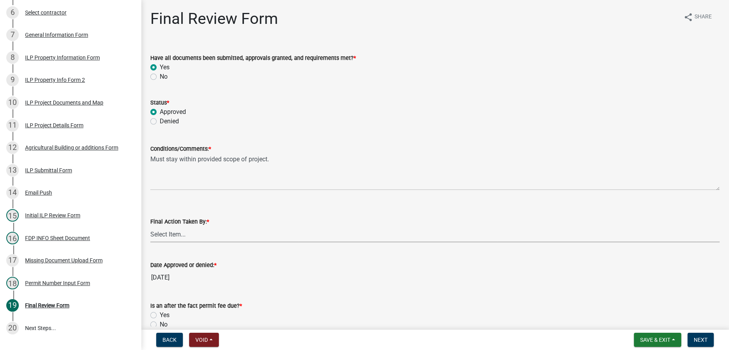
click at [194, 232] on select "Select Item... MMS LT AT CS [PERSON_NAME]" at bounding box center [434, 234] width 569 height 16
click at [150, 226] on select "Select Item... MMS LT AT CS [PERSON_NAME]" at bounding box center [434, 234] width 569 height 16
select select "4d3913d6-5a87-4fbb-afdb-cf4209782895"
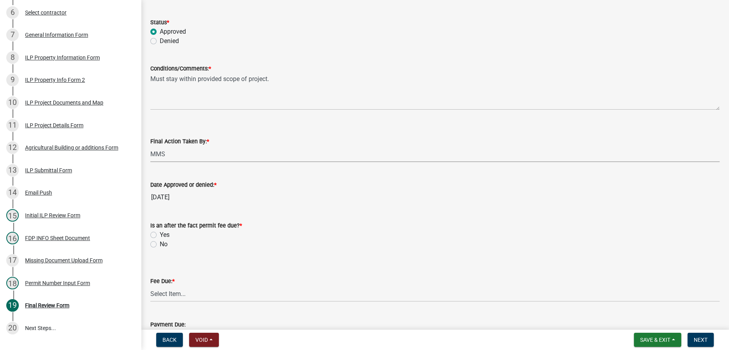
scroll to position [106, 0]
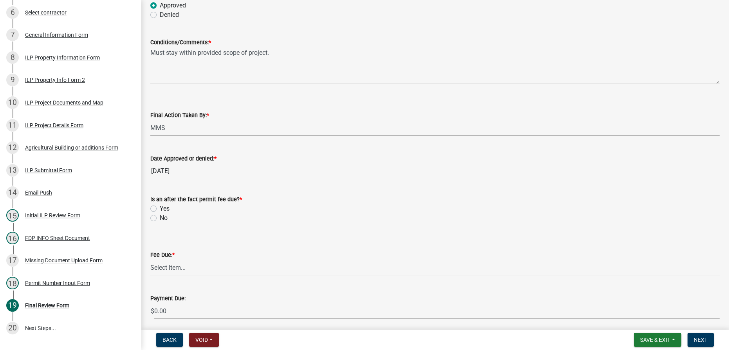
click at [160, 216] on label "No" at bounding box center [164, 217] width 8 height 9
click at [160, 216] on input "No" at bounding box center [162, 215] width 5 height 5
radio input "true"
click at [193, 267] on select "Select Item... N/A $10.00 $25.00 $125.00 $250 $500 $500 + $10.00 for every 10 s…" at bounding box center [434, 267] width 569 height 16
click at [150, 259] on select "Select Item... N/A $10.00 $25.00 $125.00 $250 $500 $500 + $10.00 for every 10 s…" at bounding box center [434, 267] width 569 height 16
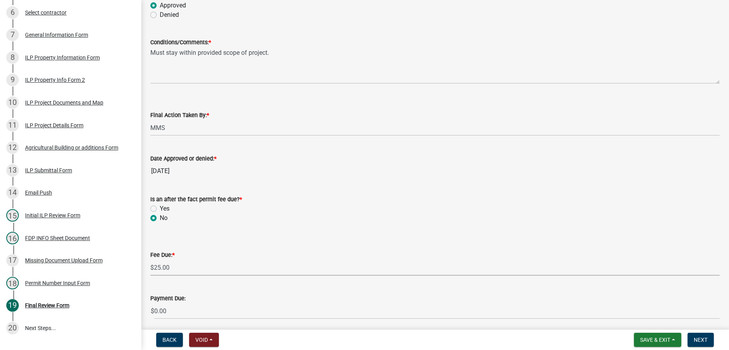
select select "71256567-8c52-414d-b434-ae6b266e1a0e"
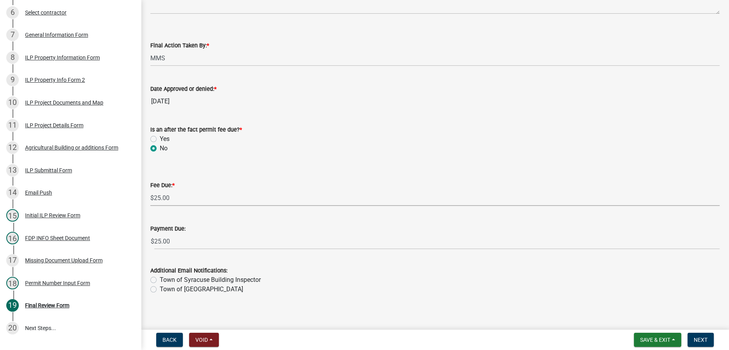
scroll to position [178, 0]
click at [364, 338] on span "Next" at bounding box center [700, 340] width 14 height 6
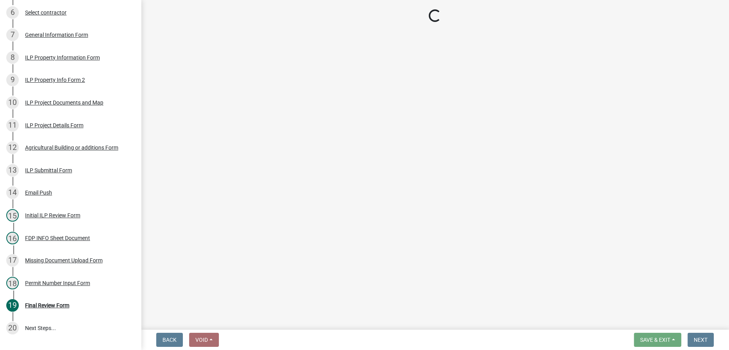
select select "3: 3"
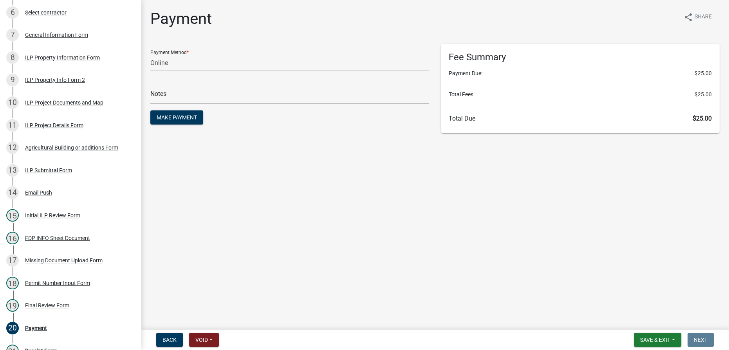
scroll to position [294, 0]
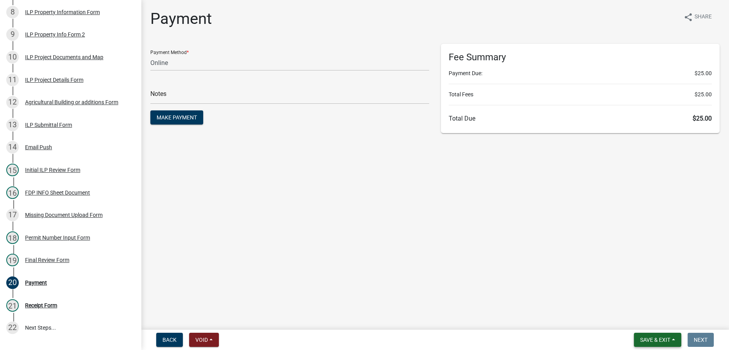
click at [364, 342] on span "Save & Exit" at bounding box center [655, 340] width 30 height 6
click at [364, 323] on button "Save & Exit" at bounding box center [649, 319] width 63 height 19
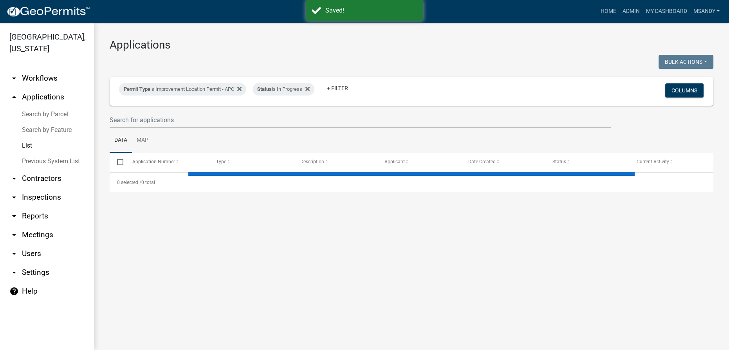
select select "3: 100"
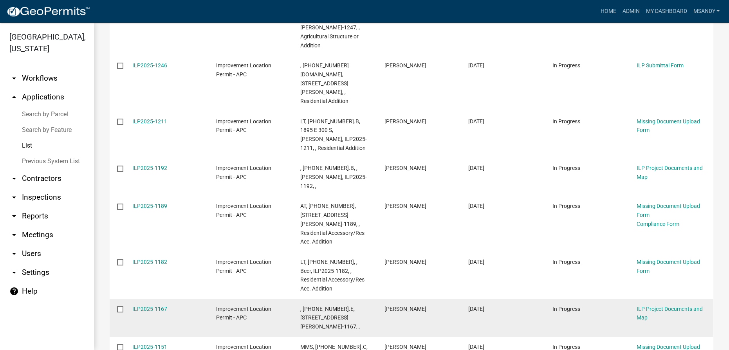
scroll to position [954, 0]
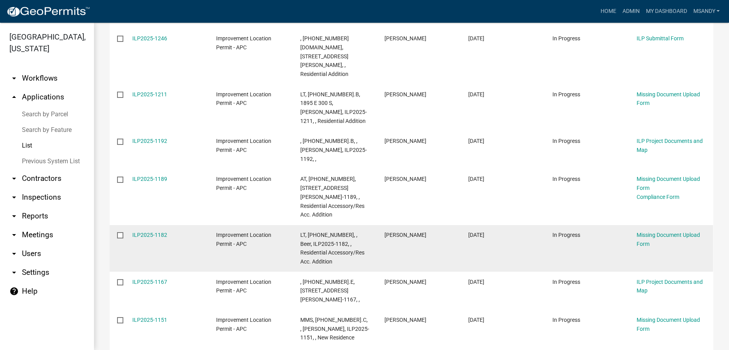
click at [298, 225] on datatable-body-cell "LT, [PHONE_NUMBER], , Beer, ILP2025-1182, , Residential Accessory/Res Acc. Addi…" at bounding box center [335, 248] width 84 height 47
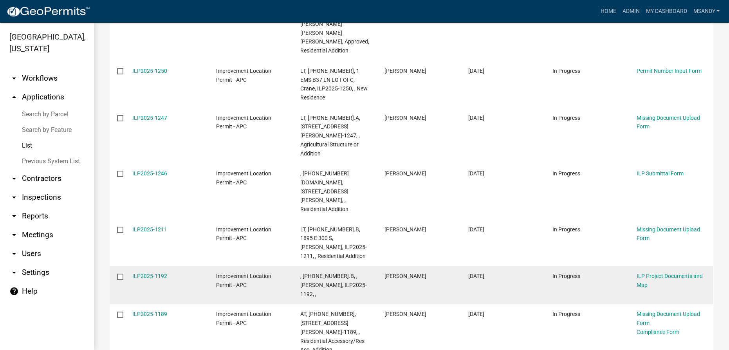
scroll to position [812, 0]
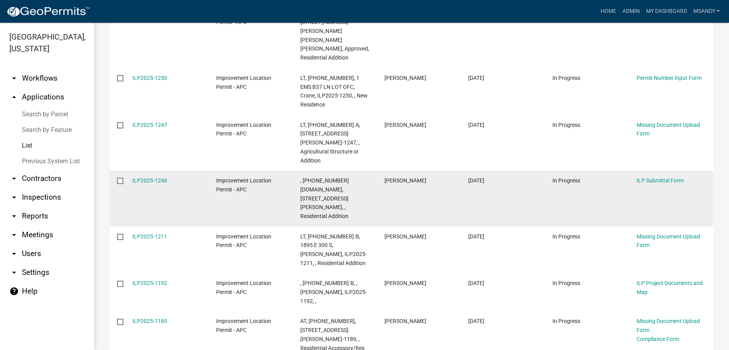
click at [152, 176] on div "ILP2025-1246" at bounding box center [166, 180] width 69 height 9
click at [154, 177] on link "ILP2025-1246" at bounding box center [149, 180] width 35 height 6
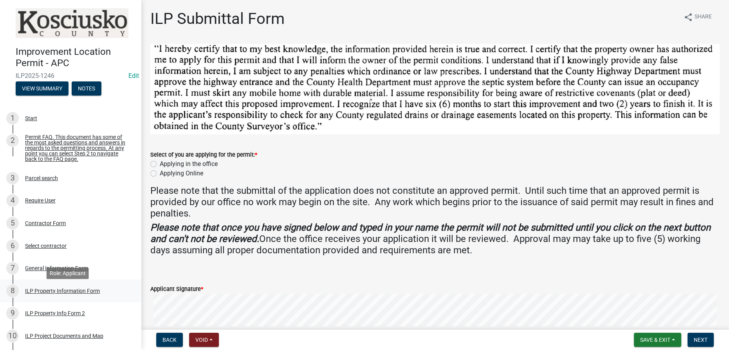
click at [42, 294] on div "ILP Property Information Form" at bounding box center [62, 290] width 75 height 5
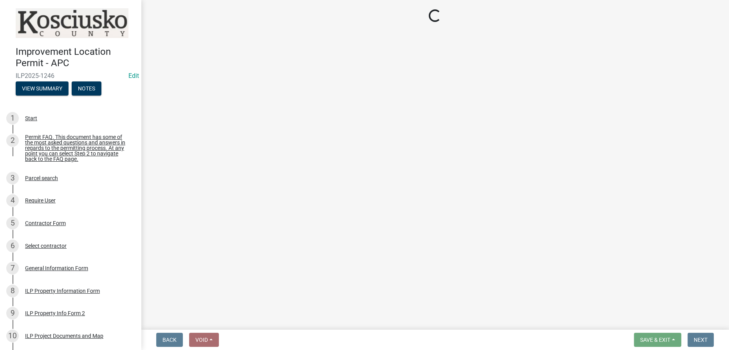
select select "8aeb2c27-db4f-4f65-83dd-c512a3678cb2"
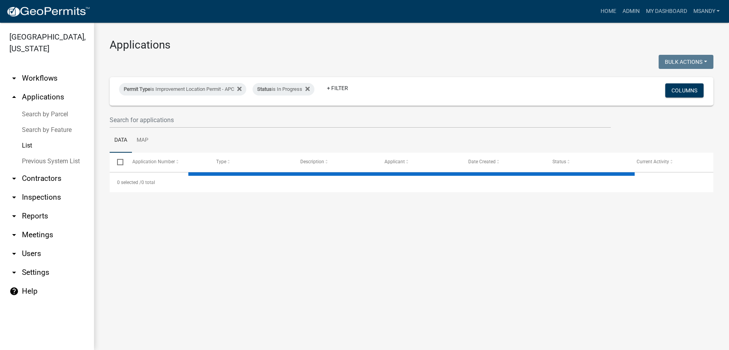
select select "3: 100"
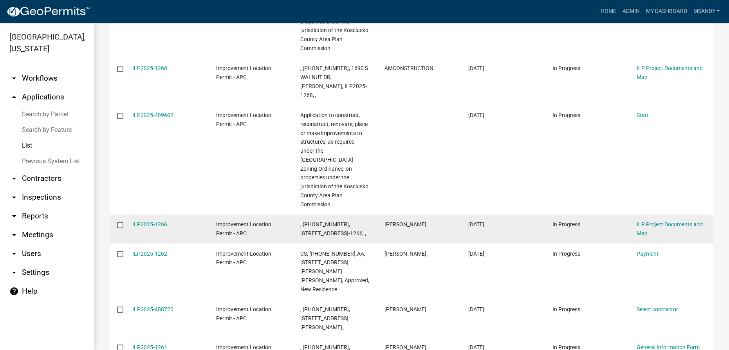
scroll to position [356, 0]
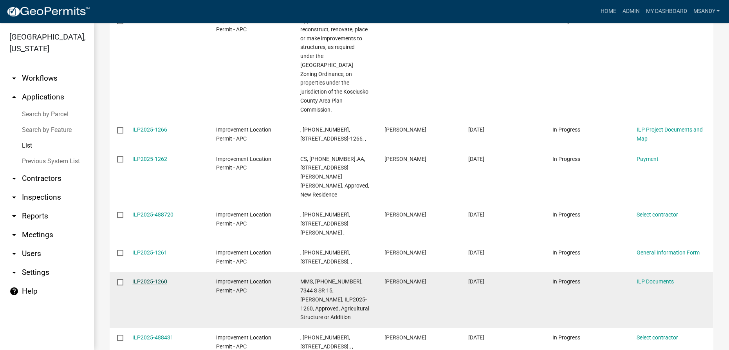
click at [149, 278] on link "ILP2025-1260" at bounding box center [149, 281] width 35 height 6
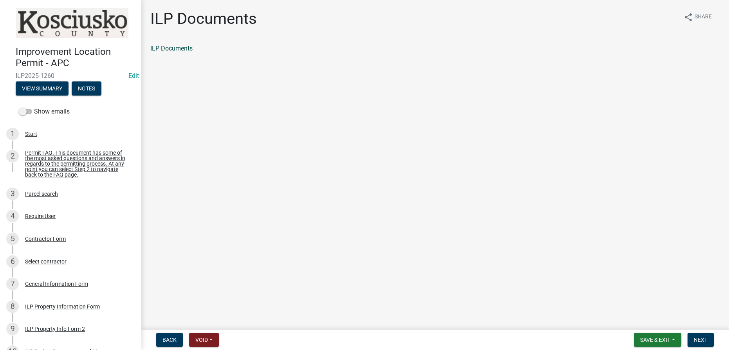
click at [162, 49] on link "ILP Documents" at bounding box center [171, 48] width 42 height 7
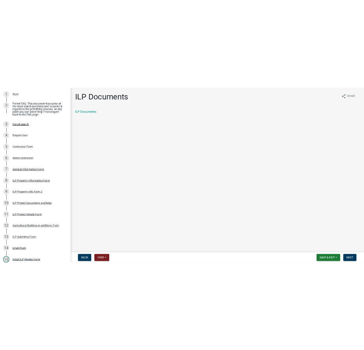
scroll to position [213, 0]
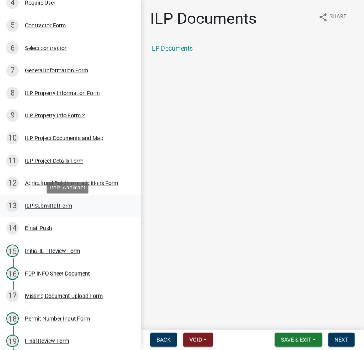
click at [60, 209] on div "ILP Submittal Form" at bounding box center [48, 205] width 47 height 5
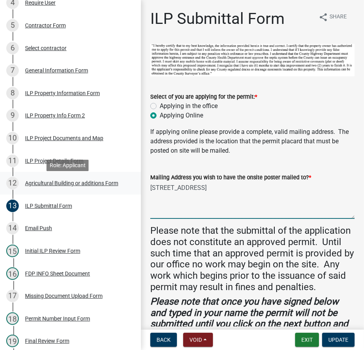
drag, startPoint x: 252, startPoint y: 185, endPoint x: 112, endPoint y: 179, distance: 141.0
click at [112, 179] on div "Improvement Location Permit - APC ILP2025-1260 Edit View Summary Notes Show ema…" at bounding box center [182, 175] width 364 height 350
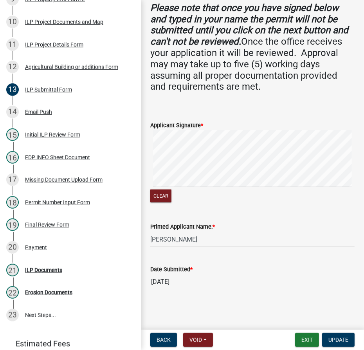
scroll to position [383, 0]
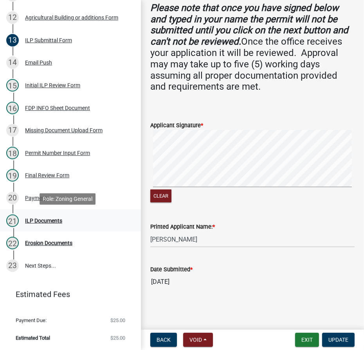
click at [37, 219] on div "ILP Documents" at bounding box center [43, 220] width 37 height 5
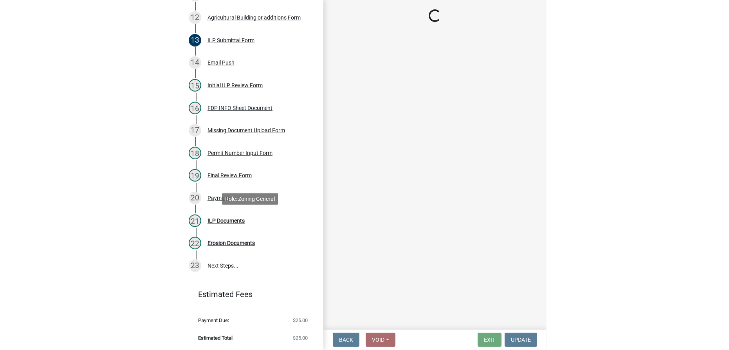
scroll to position [0, 0]
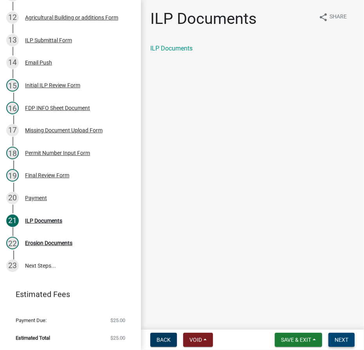
click at [345, 339] on span "Next" at bounding box center [342, 340] width 14 height 6
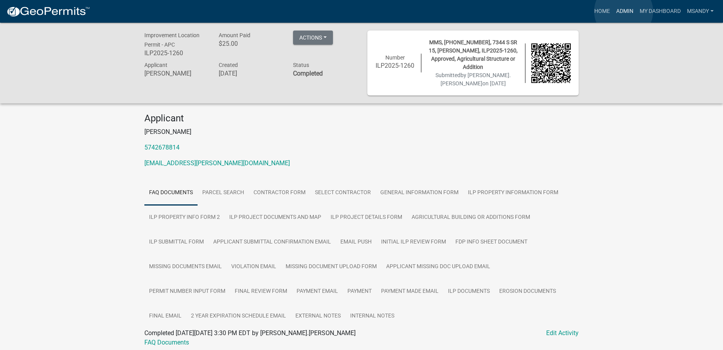
click at [364, 11] on link "Admin" at bounding box center [624, 11] width 23 height 15
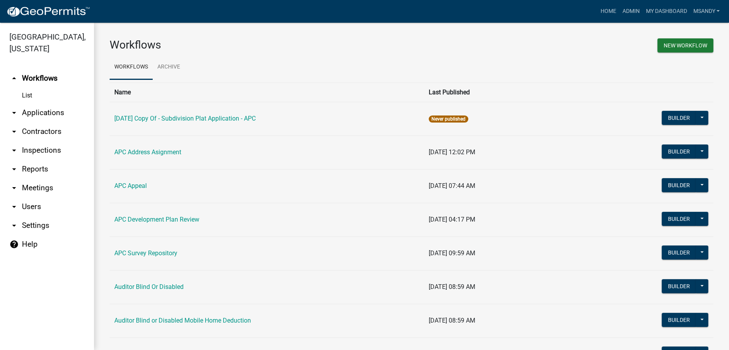
click at [31, 111] on link "arrow_drop_down Applications" at bounding box center [47, 112] width 94 height 19
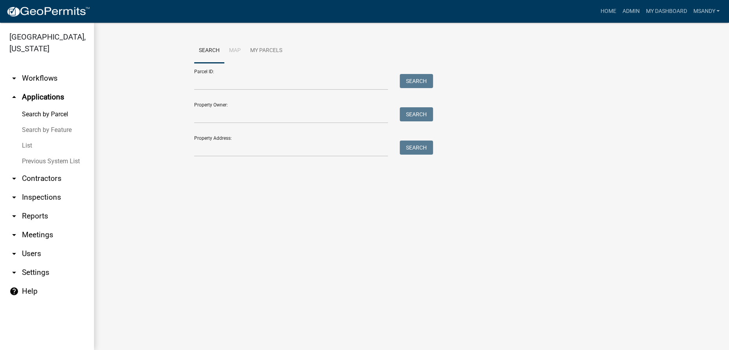
click at [31, 148] on link "List" at bounding box center [47, 146] width 94 height 16
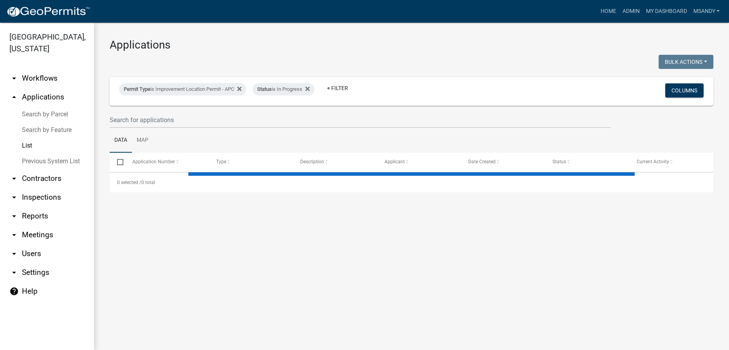
select select "3: 100"
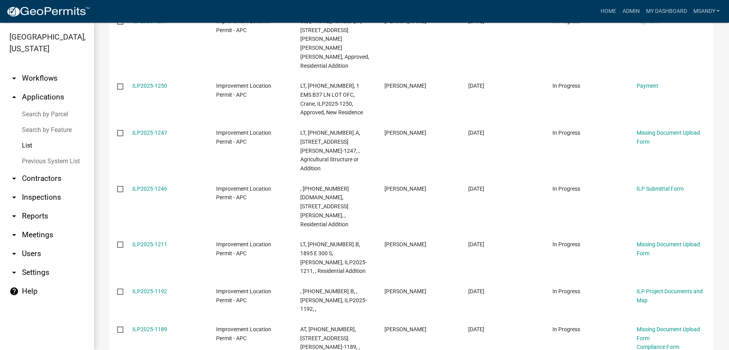
scroll to position [747, 0]
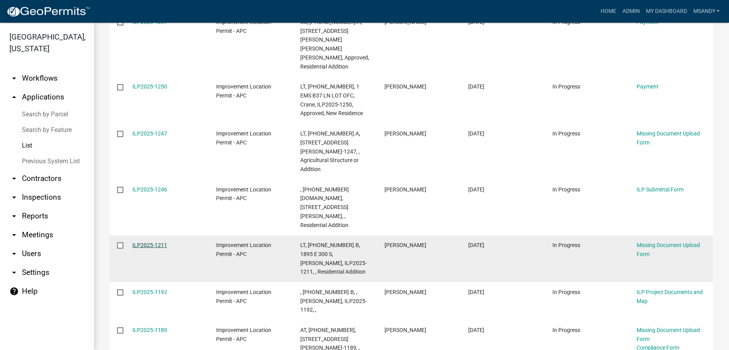
click at [159, 242] on link "ILP2025-1211" at bounding box center [149, 245] width 35 height 6
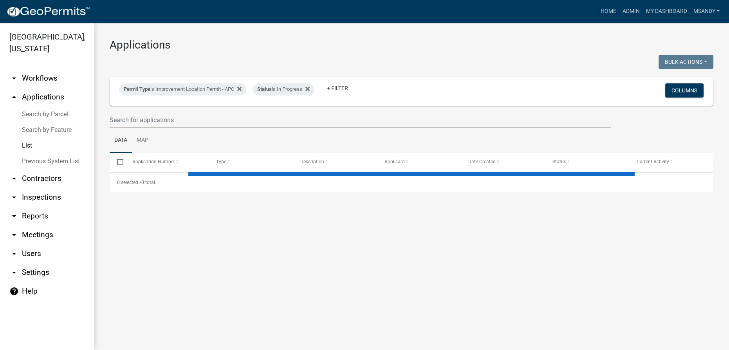
select select "3: 100"
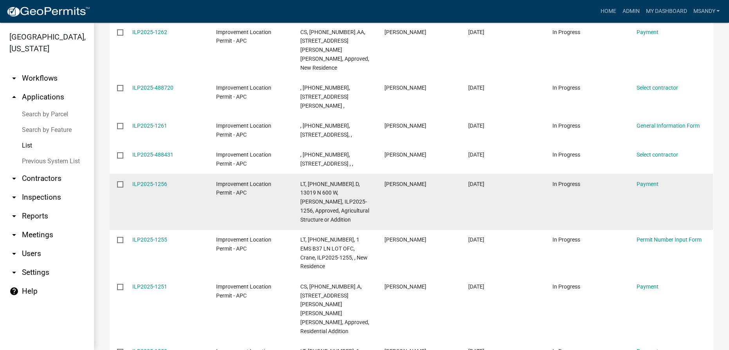
scroll to position [498, 0]
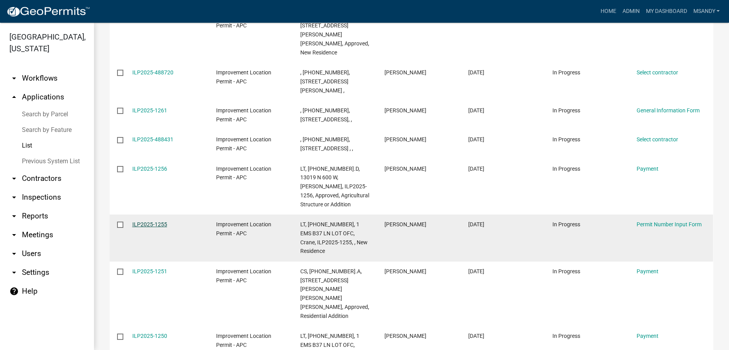
click at [139, 221] on link "ILP2025-1255" at bounding box center [149, 224] width 35 height 6
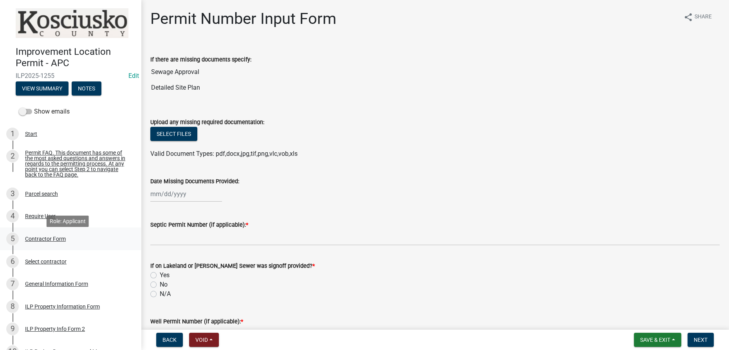
scroll to position [71, 0]
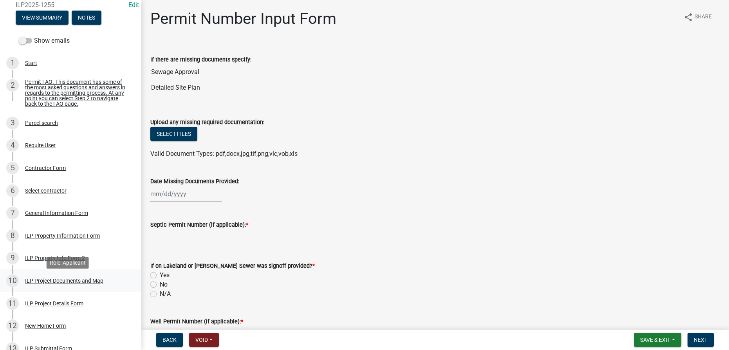
click at [54, 283] on div "ILP Project Documents and Map" at bounding box center [64, 280] width 78 height 5
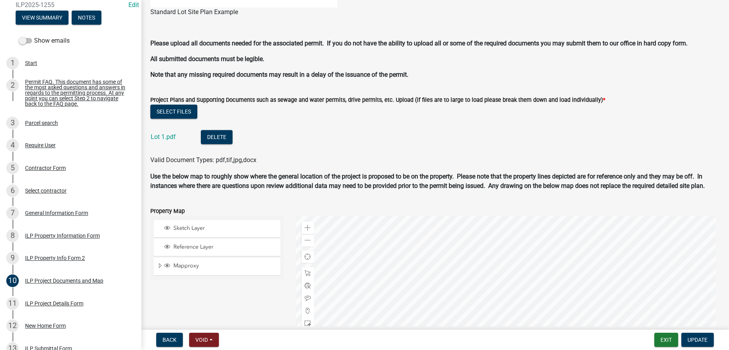
scroll to position [818, 0]
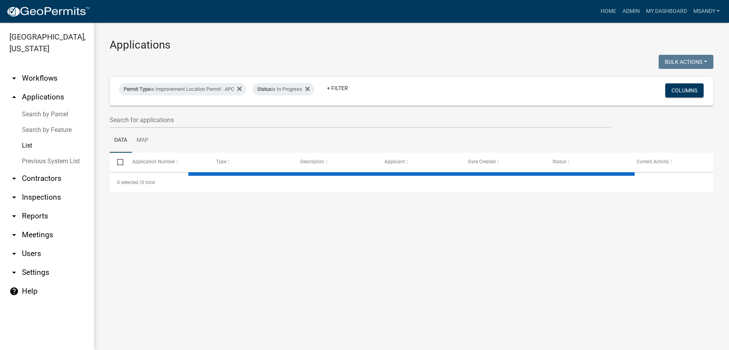
select select "3: 100"
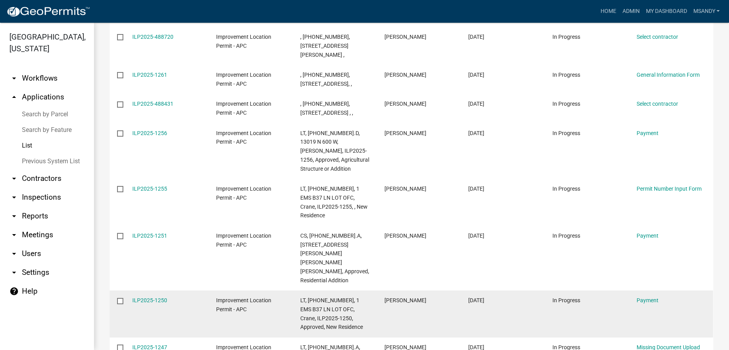
scroll to position [569, 0]
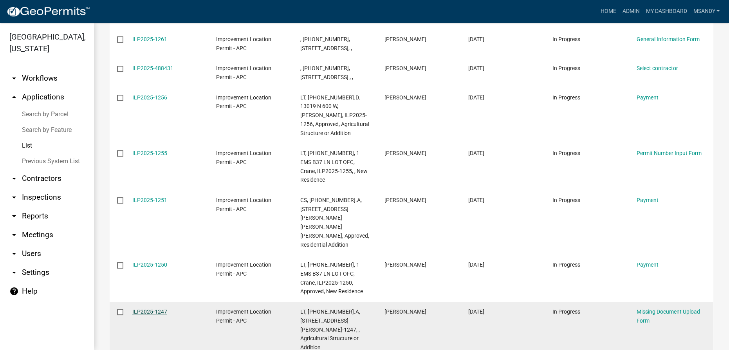
click at [151, 308] on link "ILP2025-1247" at bounding box center [149, 311] width 35 height 6
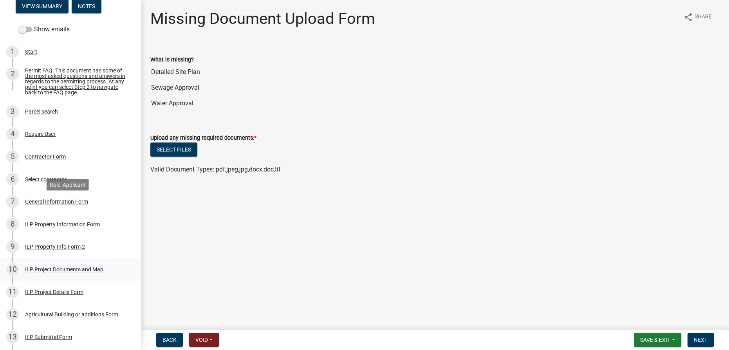
scroll to position [178, 0]
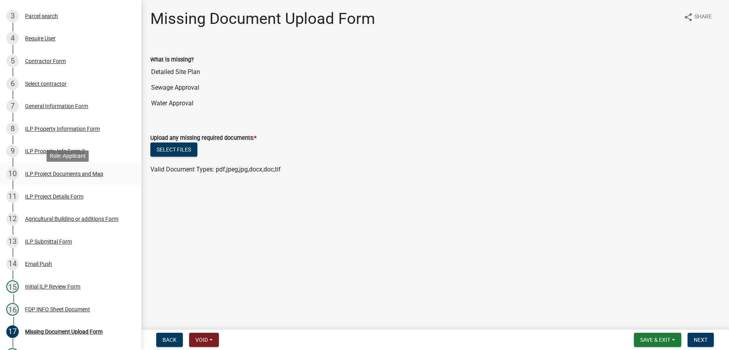
click at [50, 176] on div "ILP Project Documents and Map" at bounding box center [64, 173] width 78 height 5
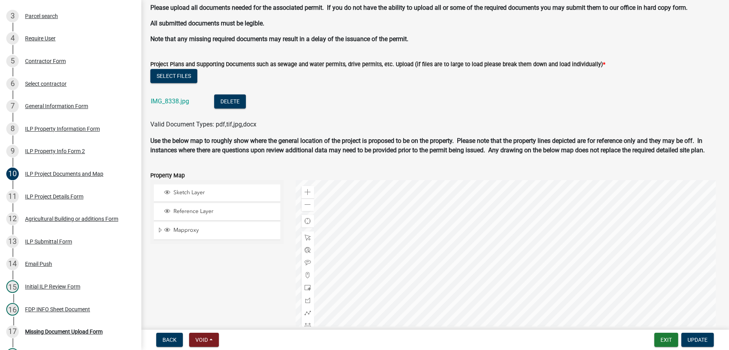
scroll to position [854, 0]
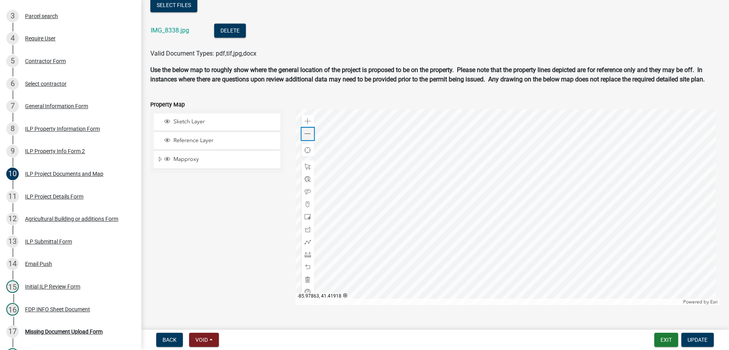
click at [304, 133] on span at bounding box center [307, 134] width 6 height 6
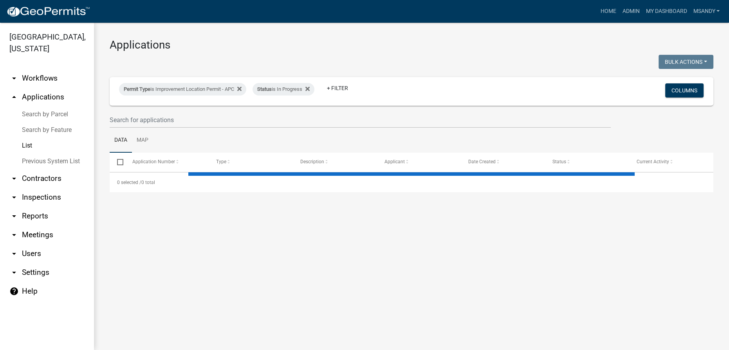
select select "3: 100"
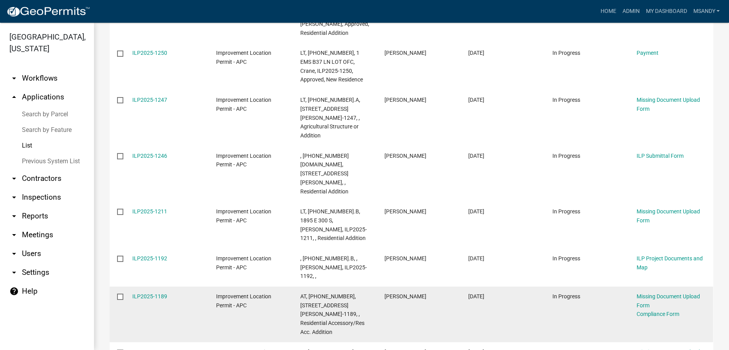
scroll to position [783, 0]
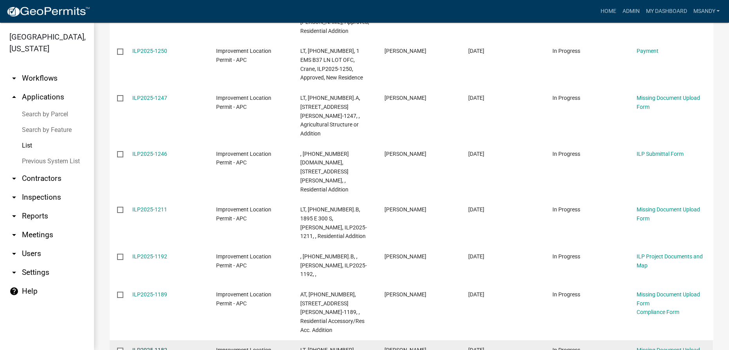
click at [137, 347] on link "ILP2025-1182" at bounding box center [149, 350] width 35 height 6
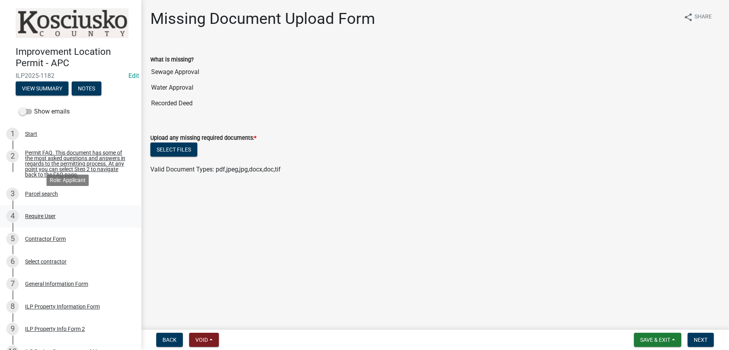
scroll to position [106, 0]
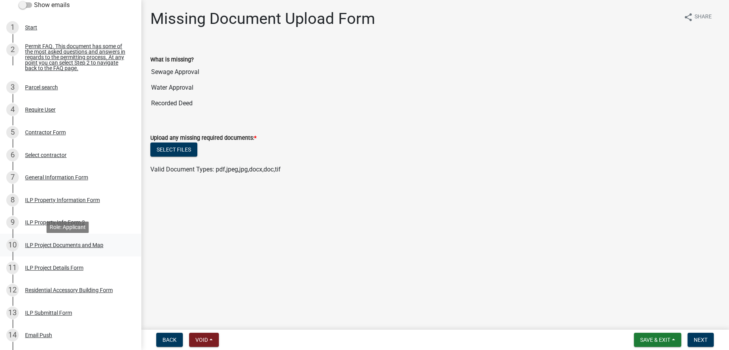
click at [79, 245] on div "ILP Project Documents and Map" at bounding box center [64, 244] width 78 height 5
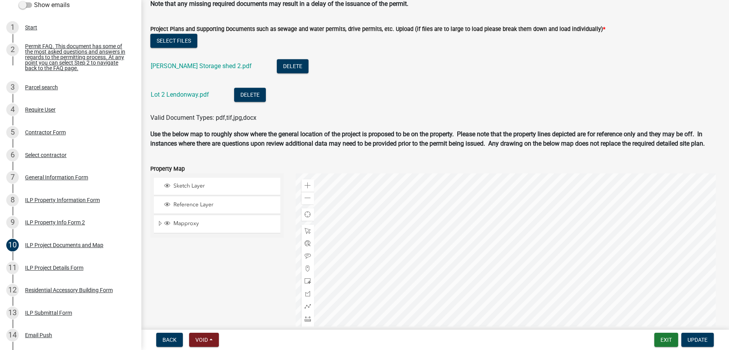
scroll to position [898, 0]
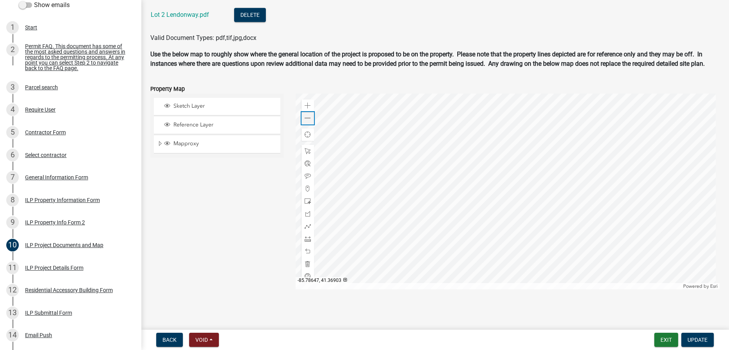
click at [308, 122] on div "Zoom out" at bounding box center [307, 118] width 13 height 13
click at [73, 203] on div "ILP Property Information Form" at bounding box center [62, 199] width 75 height 5
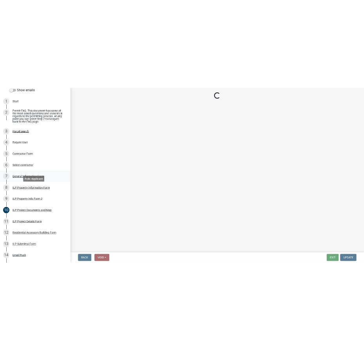
scroll to position [0, 0]
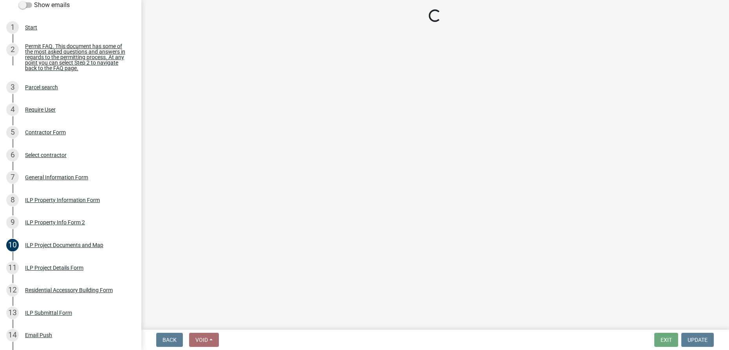
select select "43c67e15-aa71-4662-a612-5084d59379d6"
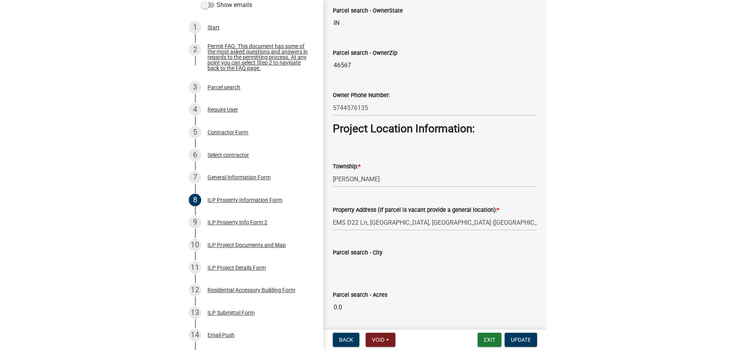
scroll to position [605, 0]
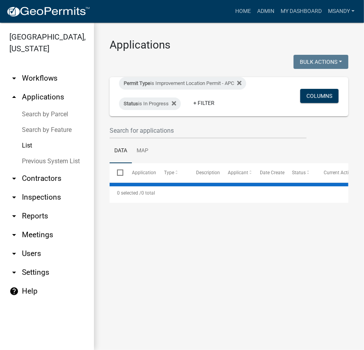
select select "3: 100"
